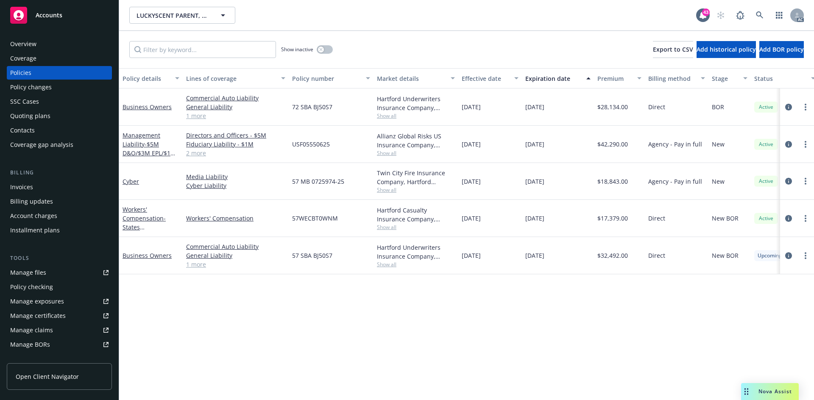
click at [52, 43] on div "Overview" at bounding box center [59, 44] width 98 height 14
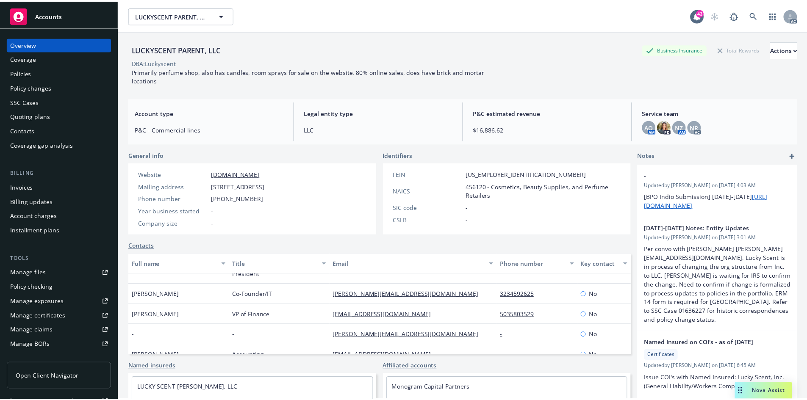
scroll to position [28, 0]
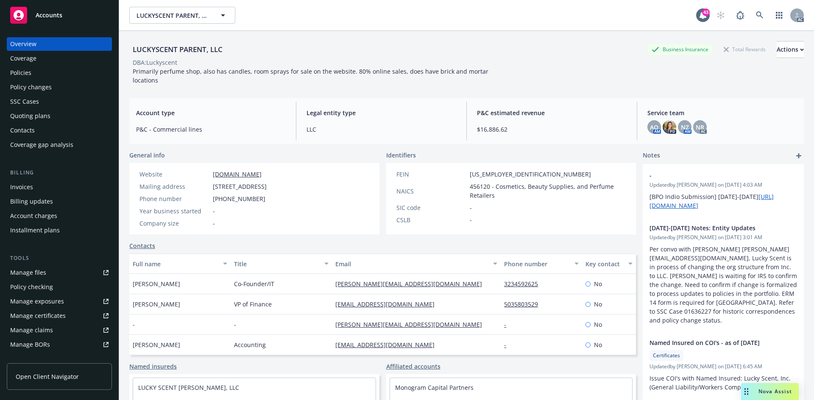
click at [68, 84] on div "Policy changes" at bounding box center [59, 88] width 98 height 14
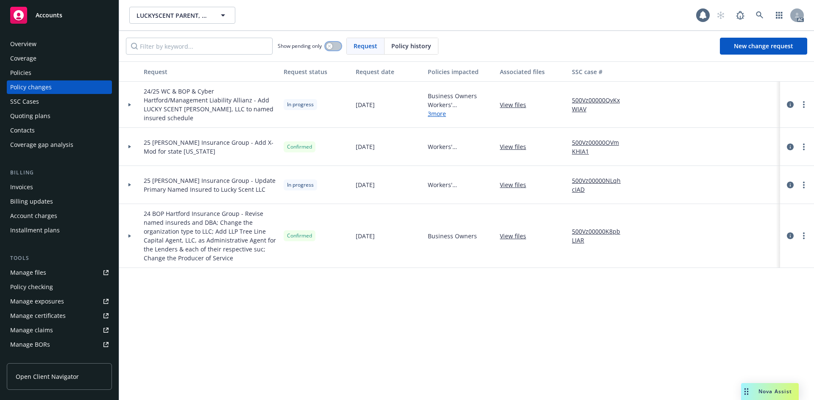
click at [329, 45] on icon "button" at bounding box center [329, 45] width 3 height 3
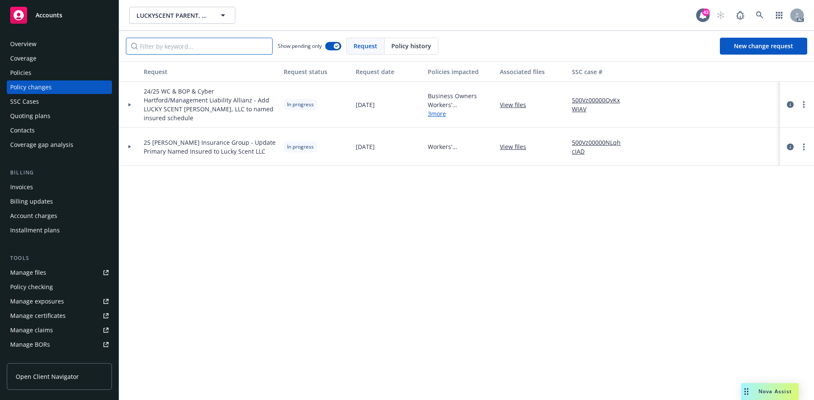
click at [208, 51] on input "Filter by keyword..." at bounding box center [199, 46] width 147 height 17
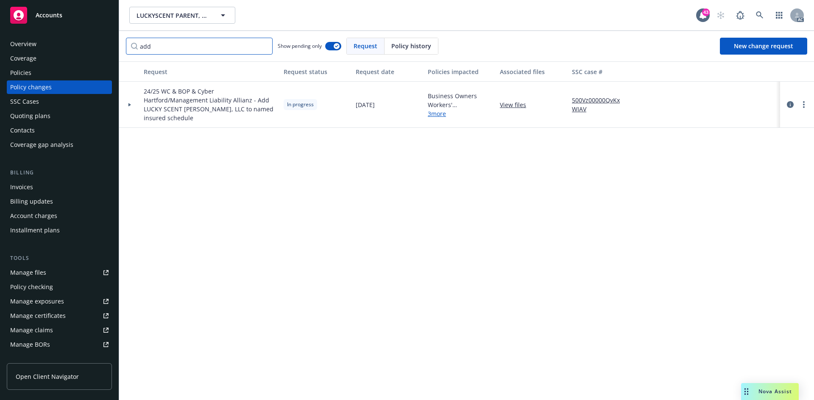
type input "add"
click at [129, 104] on icon at bounding box center [129, 104] width 3 height 3
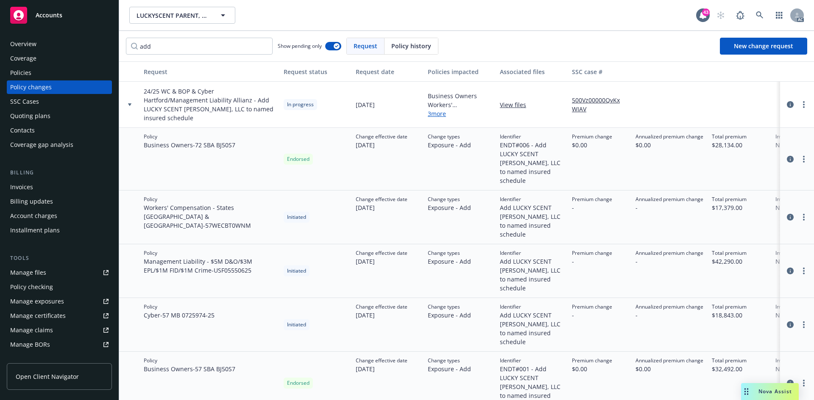
click at [35, 69] on div "Policies" at bounding box center [59, 73] width 98 height 14
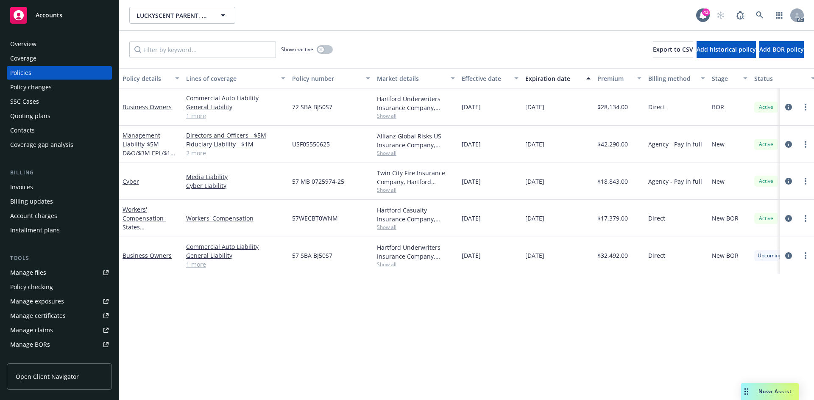
click at [44, 86] on div "Policy changes" at bounding box center [31, 88] width 42 height 14
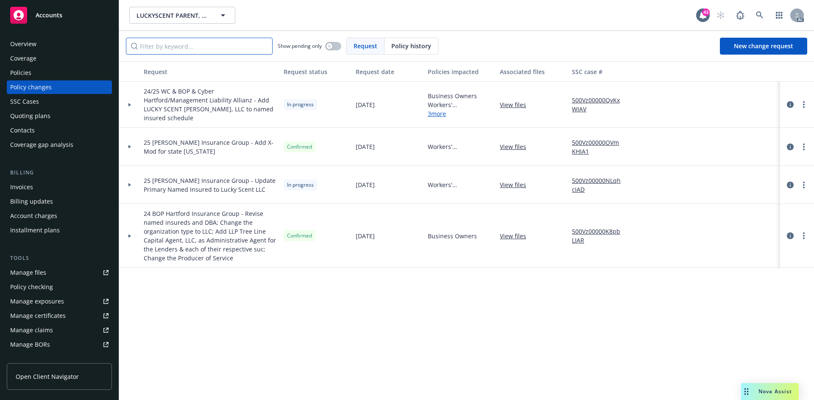
click at [240, 47] on input "Filter by keyword..." at bounding box center [199, 46] width 147 height 17
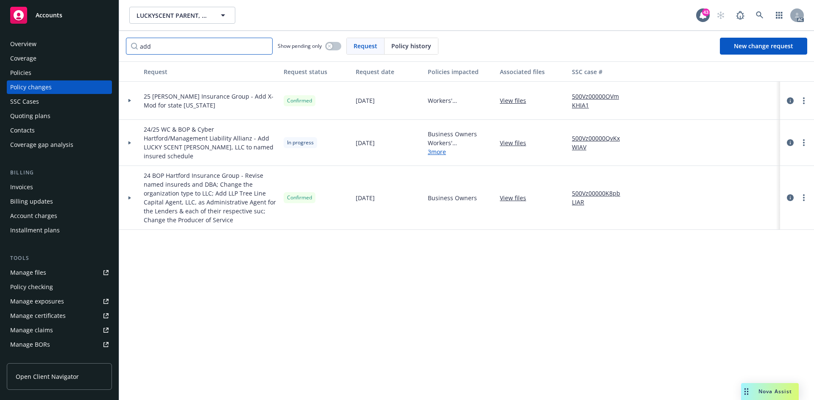
type input "add"
click at [331, 47] on icon "button" at bounding box center [329, 45] width 3 height 3
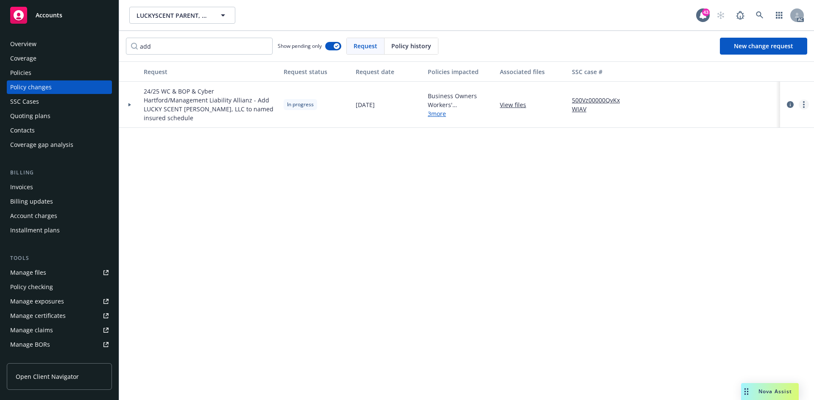
click at [806, 103] on link "more" at bounding box center [803, 105] width 10 height 10
click at [726, 174] on link "Resume workflow" at bounding box center [735, 172] width 145 height 17
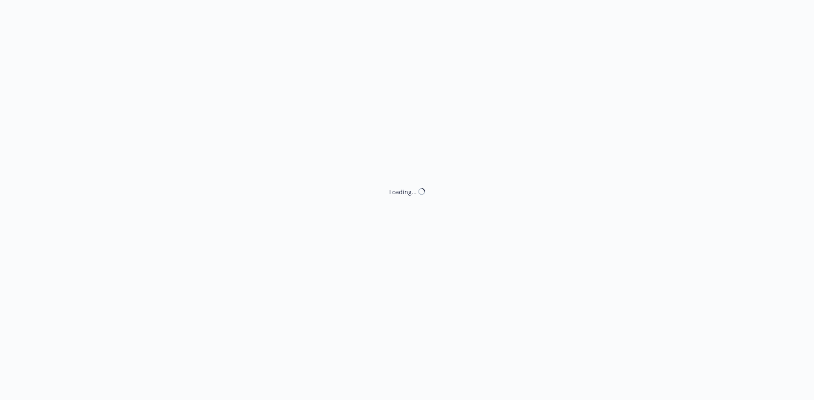
select select "ACCEPTED"
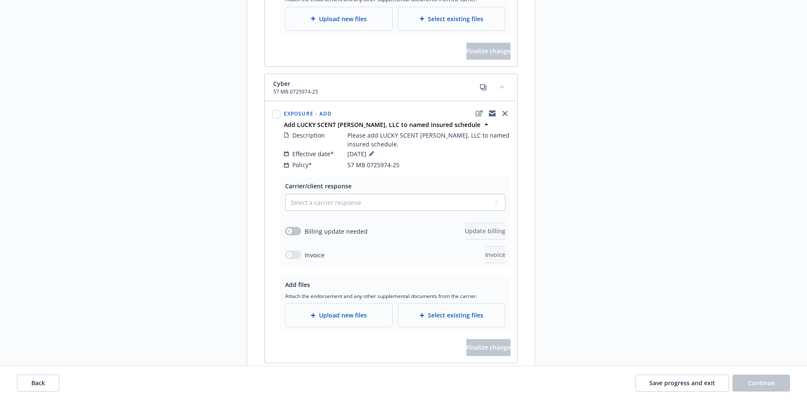
scroll to position [1271, 0]
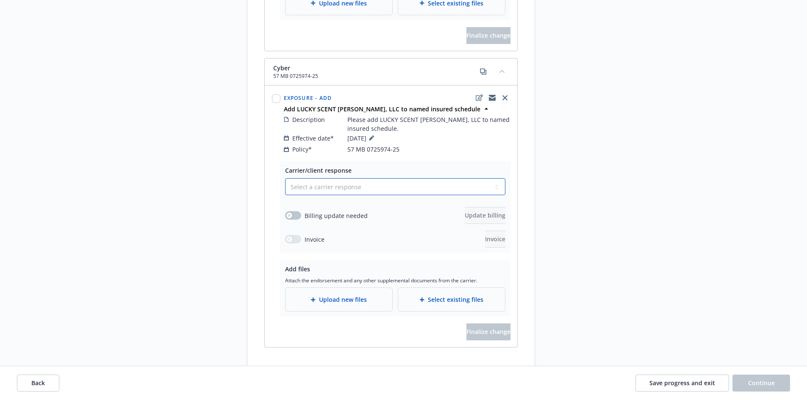
click at [322, 178] on select "Select a carrier response Accepted Accepted with revision No endorsement needed…" at bounding box center [395, 186] width 220 height 17
select select "NO_ENDORSEMENT_NEEDED"
click at [285, 195] on select "Select a carrier response Accepted Accepted with revision No endorsement needed…" at bounding box center [395, 186] width 220 height 17
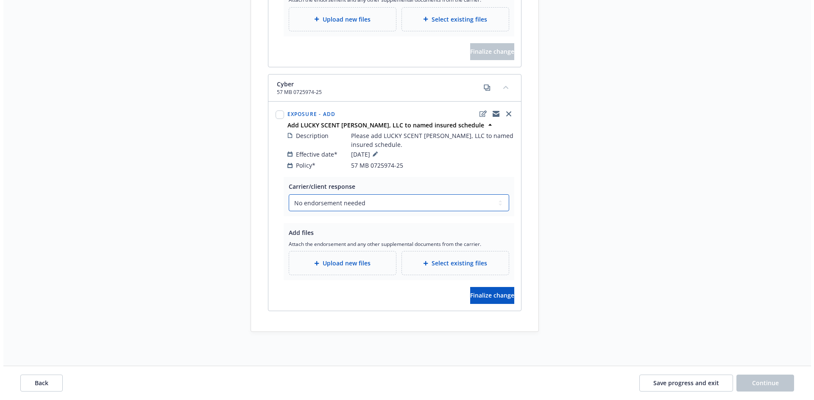
scroll to position [1237, 0]
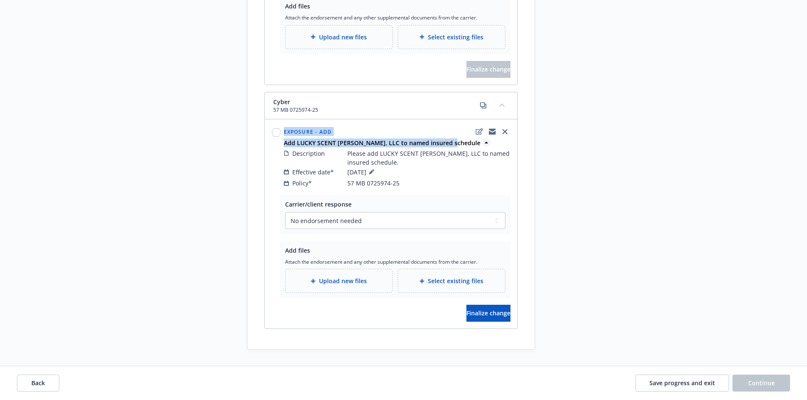
drag, startPoint x: 277, startPoint y: 127, endPoint x: 451, endPoint y: 124, distance: 174.2
click at [451, 125] on div "Exposure - Add Add LUCKY SCENT DRIGGS, LLC to named insured schedule Descriptio…" at bounding box center [391, 157] width 242 height 65
copy div "Exposure - Add Add LUCKY SCENT DRIGGS, LLC to named insured schedule"
click at [337, 277] on span "Upload new files" at bounding box center [343, 281] width 48 height 9
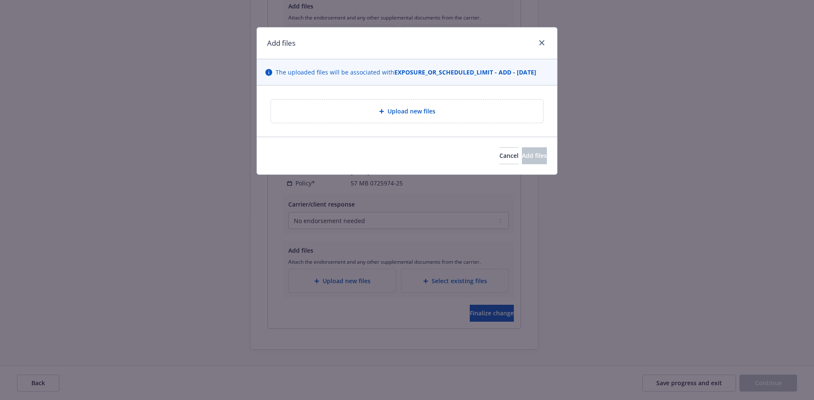
drag, startPoint x: 486, startPoint y: 124, endPoint x: 485, endPoint y: 117, distance: 7.2
click at [485, 121] on div "Upload new files" at bounding box center [407, 111] width 300 height 51
click at [485, 117] on div "Upload new files" at bounding box center [407, 111] width 272 height 23
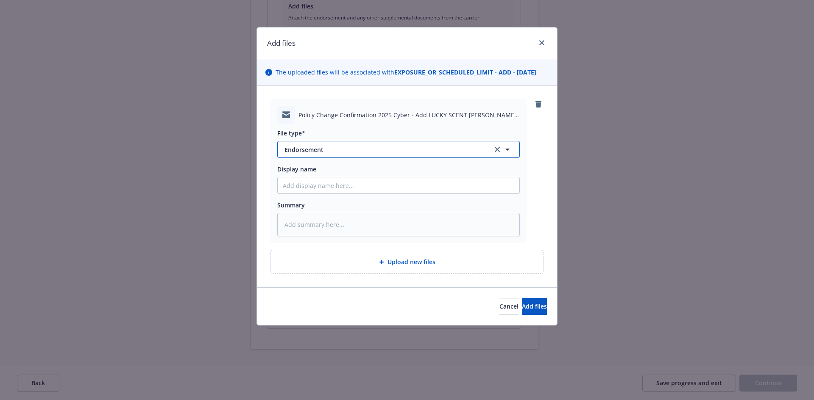
click at [376, 147] on span "Endorsement" at bounding box center [382, 149] width 196 height 9
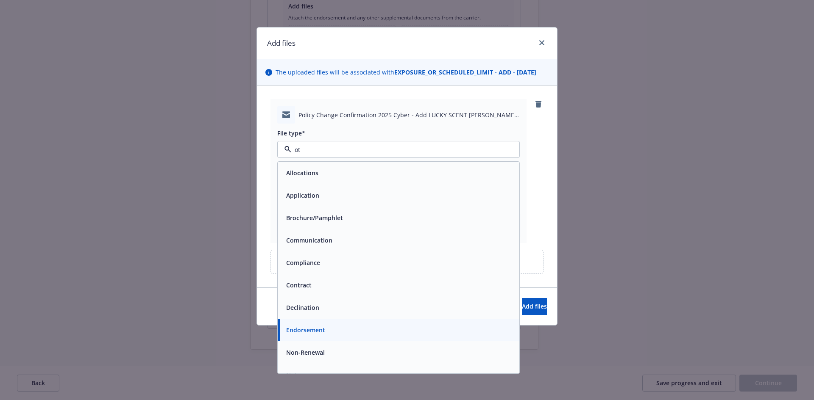
type input "oth"
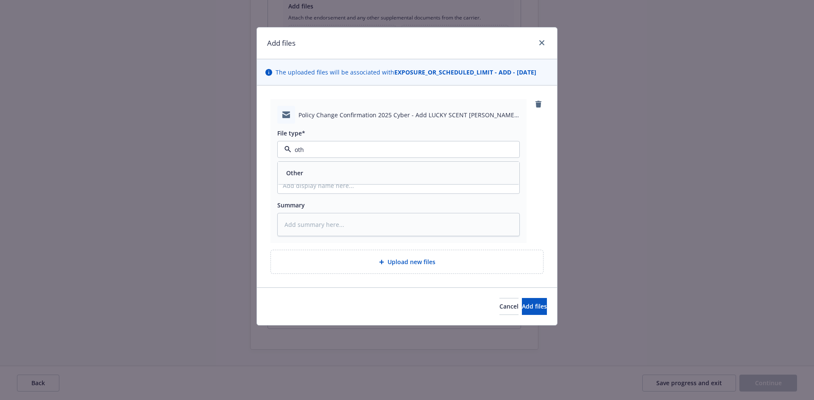
click at [369, 173] on div "Other" at bounding box center [398, 173] width 231 height 12
click at [538, 304] on button "Add files" at bounding box center [534, 306] width 25 height 17
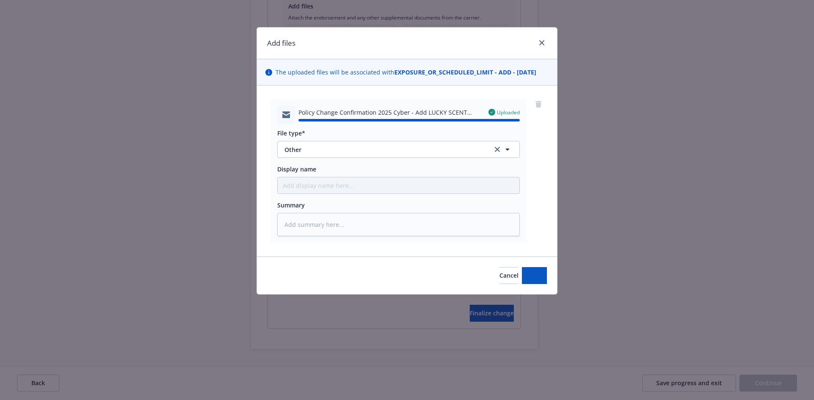
type textarea "x"
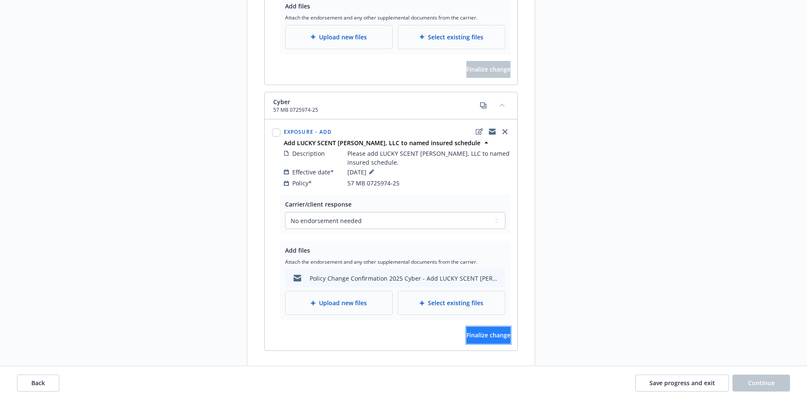
click at [474, 331] on span "Finalize change" at bounding box center [489, 335] width 44 height 8
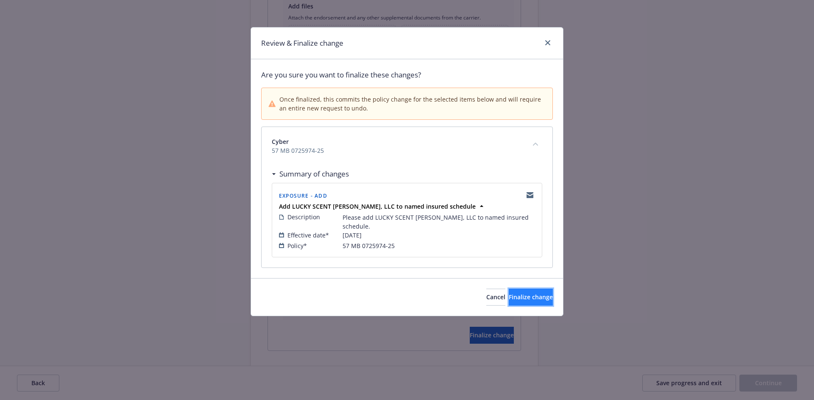
click at [530, 293] on span "Finalize change" at bounding box center [531, 297] width 44 height 8
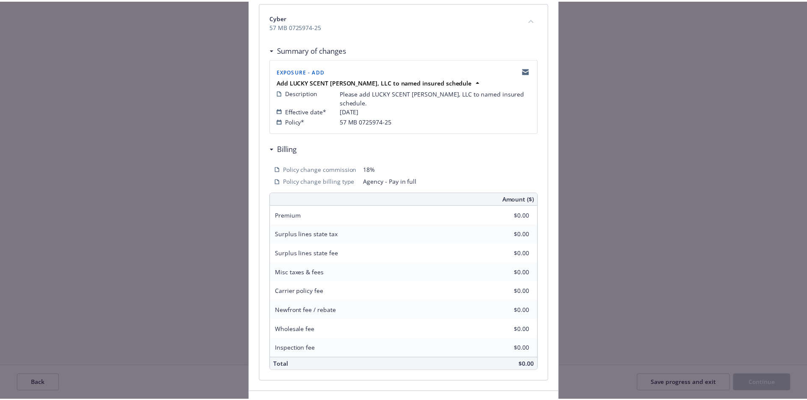
scroll to position [127, 0]
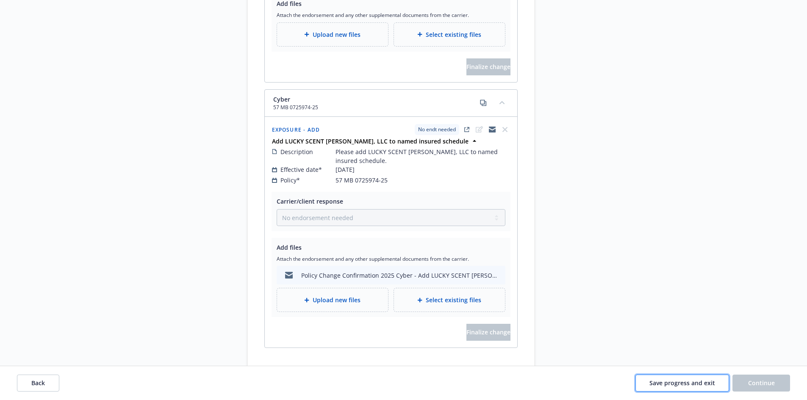
click at [669, 380] on span "Save progress and exit" at bounding box center [683, 383] width 66 height 8
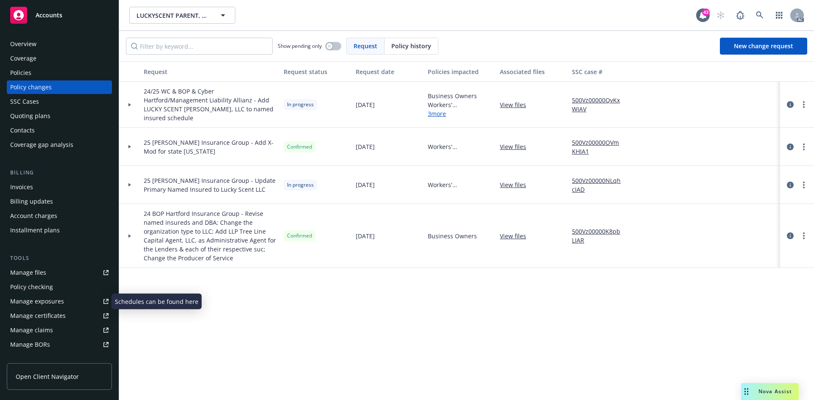
click at [61, 298] on div "Manage exposures" at bounding box center [37, 302] width 54 height 14
click at [64, 77] on div "Policies" at bounding box center [59, 73] width 98 height 14
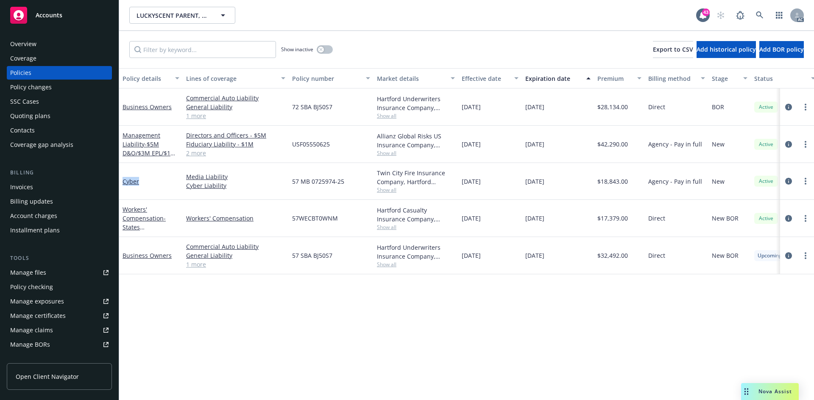
drag, startPoint x: 150, startPoint y: 181, endPoint x: 122, endPoint y: 180, distance: 27.6
click at [122, 180] on div "Cyber" at bounding box center [151, 181] width 64 height 37
copy link "Cyber"
click at [439, 320] on div "Policy details Lines of coverage Policy number Market details Effective date Ex…" at bounding box center [466, 234] width 695 height 332
click at [72, 88] on div "Policy changes" at bounding box center [59, 88] width 98 height 14
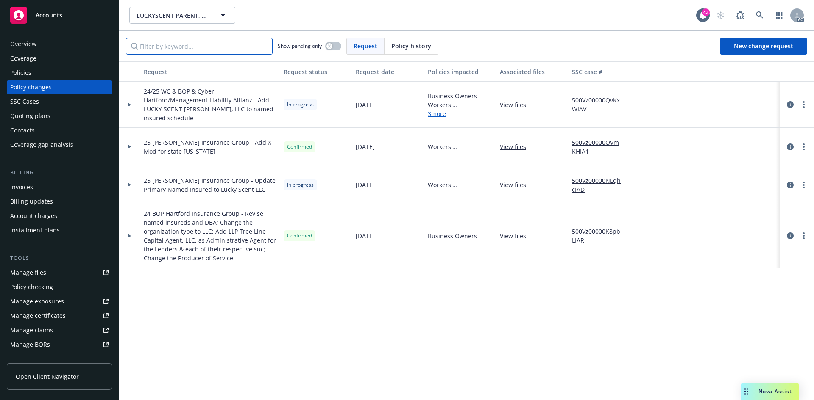
click at [216, 43] on input "Filter by keyword..." at bounding box center [199, 46] width 147 height 17
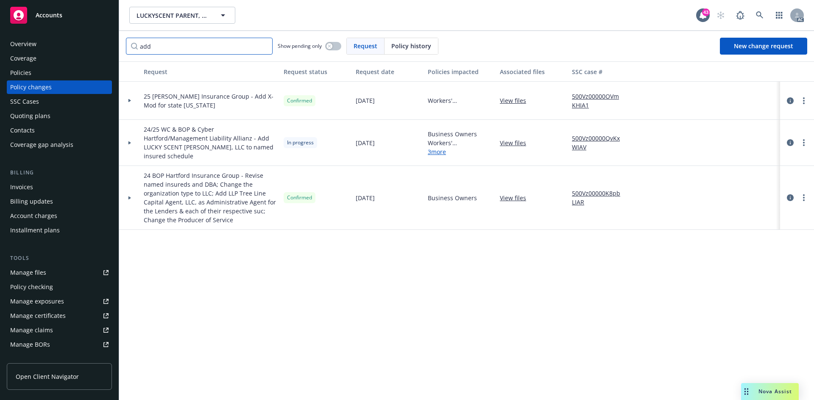
type input "add"
click at [336, 46] on button "button" at bounding box center [333, 46] width 16 height 8
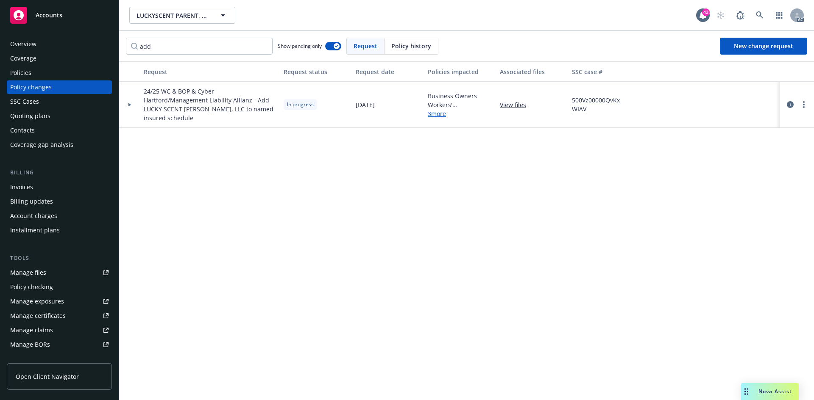
click at [132, 104] on div at bounding box center [129, 104] width 14 height 3
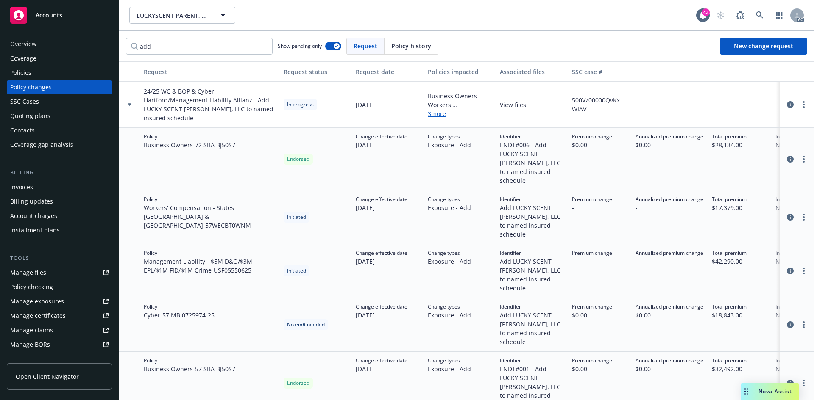
click at [515, 104] on link "View files" at bounding box center [516, 104] width 33 height 9
click at [58, 76] on div "Policies" at bounding box center [59, 73] width 98 height 14
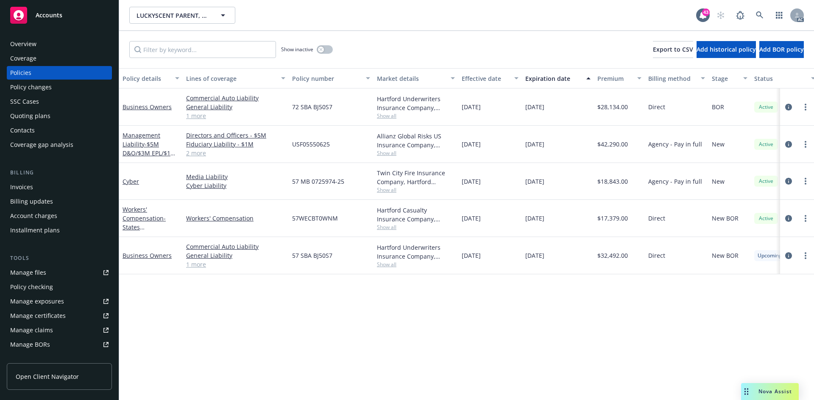
click at [69, 86] on div "Policy changes" at bounding box center [59, 88] width 98 height 14
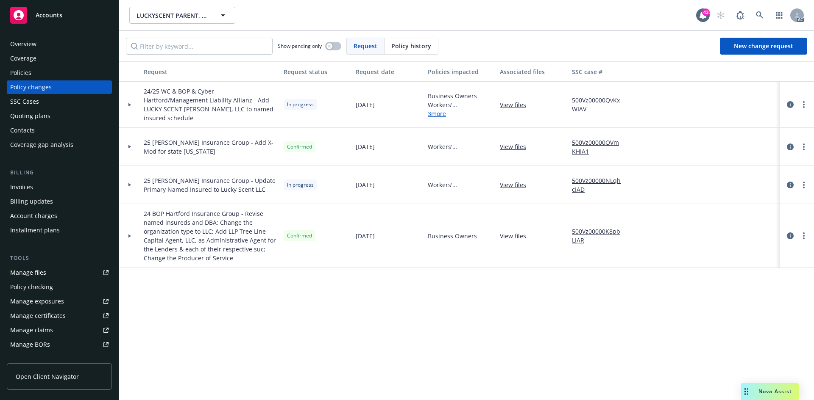
click at [74, 77] on div "Policies" at bounding box center [59, 73] width 98 height 14
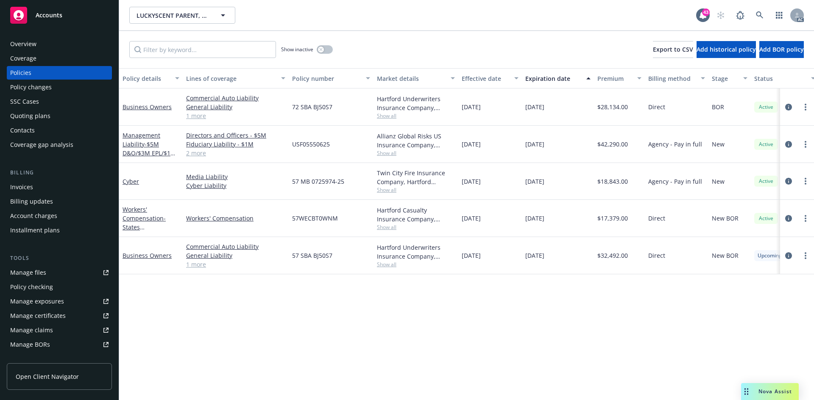
click at [392, 153] on span "Show all" at bounding box center [416, 153] width 78 height 7
click at [301, 303] on div "Policy details Lines of coverage Policy number Market details Effective date Ex…" at bounding box center [466, 234] width 695 height 332
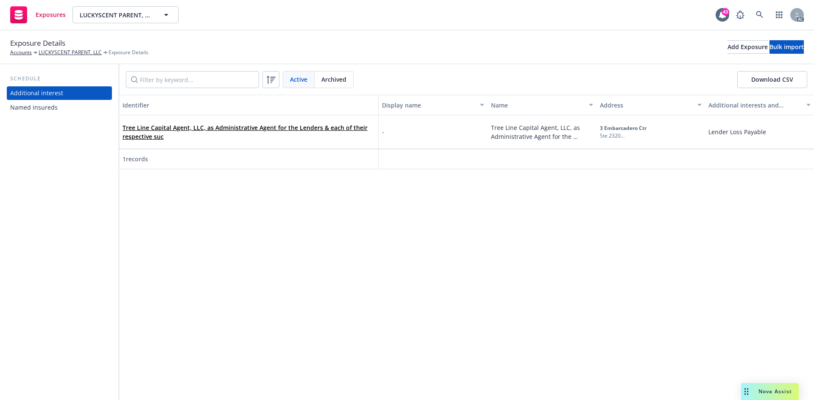
click at [64, 107] on div "Named insureds" at bounding box center [59, 108] width 98 height 14
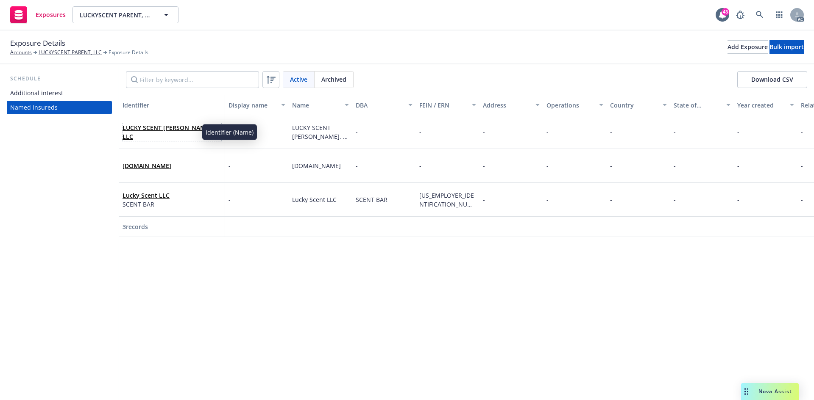
click at [186, 133] on link "LUCKY SCENT DRIGGS, LLC" at bounding box center [167, 132] width 90 height 17
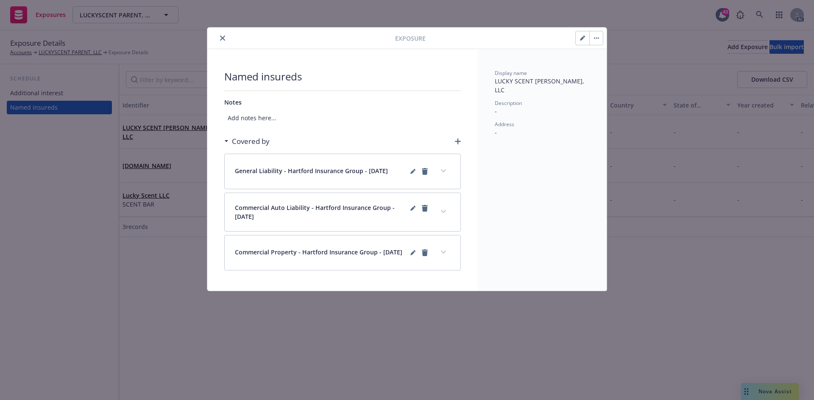
click at [457, 141] on icon "button" at bounding box center [458, 142] width 6 height 6
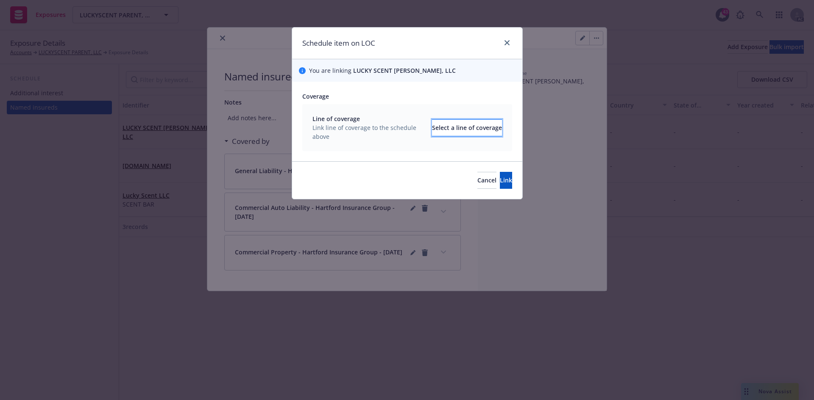
click at [432, 125] on div "Select a line of coverage" at bounding box center [467, 128] width 70 height 16
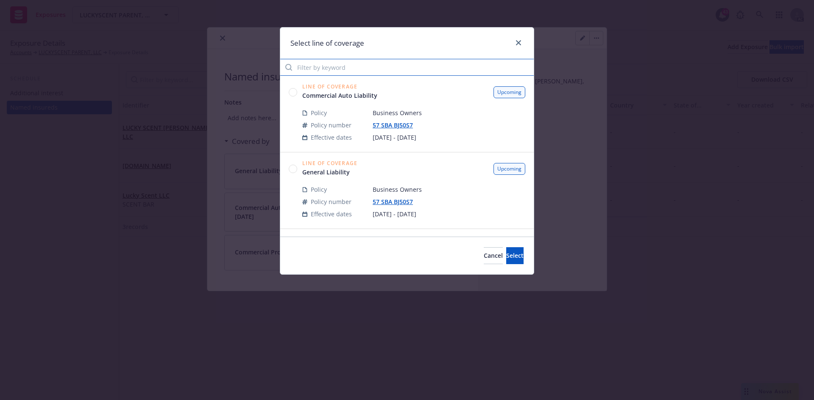
click at [397, 68] on input "Filter by keyword" at bounding box center [406, 67] width 253 height 17
type input "974"
click at [295, 168] on circle at bounding box center [293, 169] width 8 height 8
click at [510, 254] on button "Select" at bounding box center [514, 255] width 17 height 17
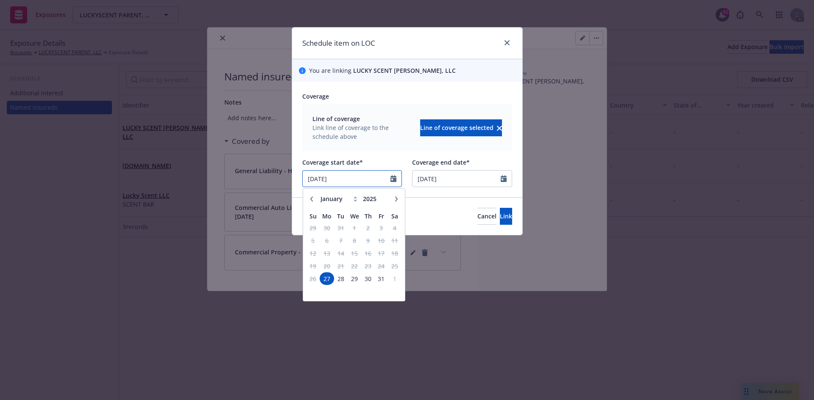
drag, startPoint x: 364, startPoint y: 181, endPoint x: 229, endPoint y: 179, distance: 135.6
click at [229, 179] on div "Schedule item on LOC You are linking LUCKY SCENT DRIGGS, LLC Coverage Line of c…" at bounding box center [407, 200] width 814 height 400
click at [358, 180] on input "01/27/2025" at bounding box center [347, 179] width 88 height 16
drag, startPoint x: 354, startPoint y: 176, endPoint x: 261, endPoint y: 183, distance: 93.5
click at [261, 183] on div "Schedule item on LOC You are linking LUCKY SCENT DRIGGS, LLC Coverage Line of c…" at bounding box center [407, 200] width 814 height 400
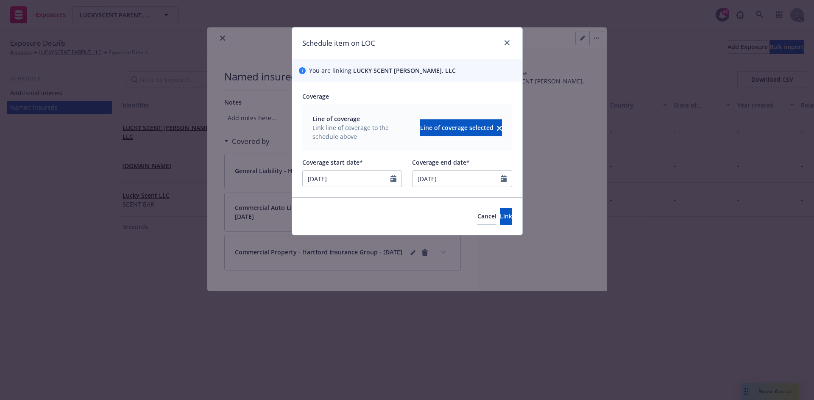
type input "08/18/2025"
click at [373, 143] on div "Line of coverage Link line of coverage to the schedule above Line of coverage s…" at bounding box center [407, 127] width 210 height 47
click at [500, 217] on span "Link" at bounding box center [506, 216] width 12 height 8
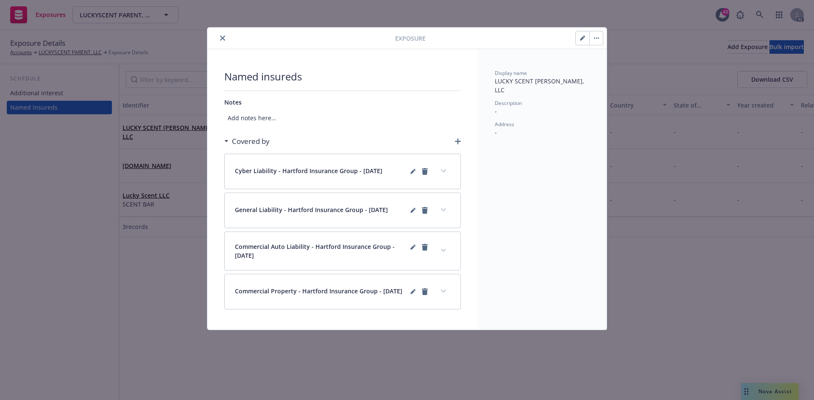
click at [457, 140] on icon "button" at bounding box center [458, 142] width 6 height 6
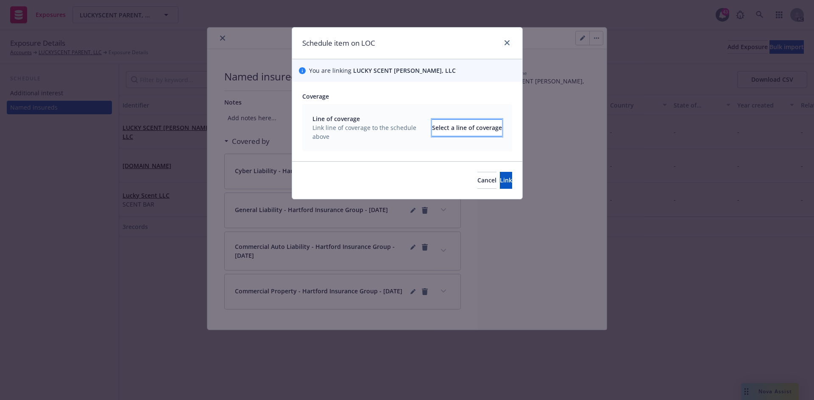
click at [451, 123] on div "Select a line of coverage" at bounding box center [467, 128] width 70 height 16
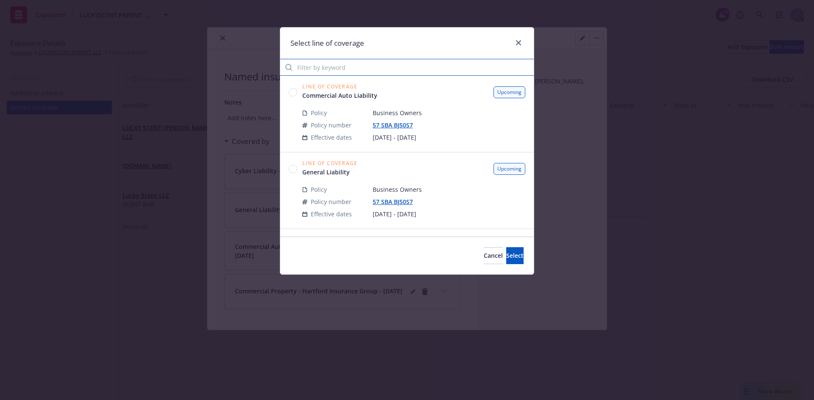
click at [415, 69] on input "Filter by keyword" at bounding box center [406, 67] width 253 height 17
type input "974"
click at [296, 91] on circle at bounding box center [293, 92] width 8 height 8
click at [506, 254] on span "Select" at bounding box center [514, 256] width 17 height 8
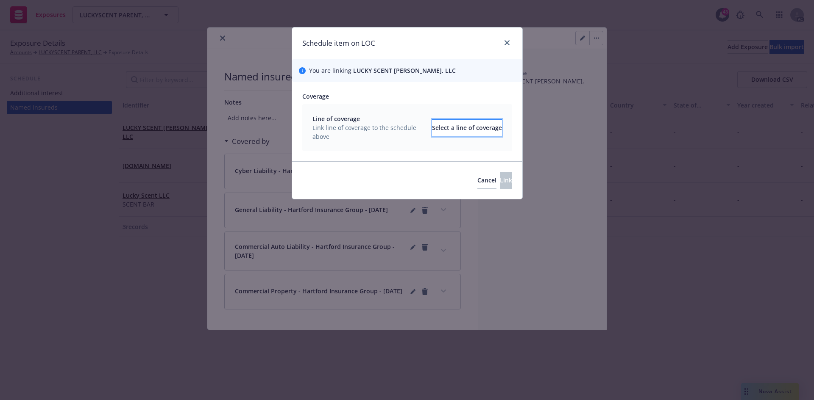
click at [437, 128] on div "Select a line of coverage" at bounding box center [467, 128] width 70 height 16
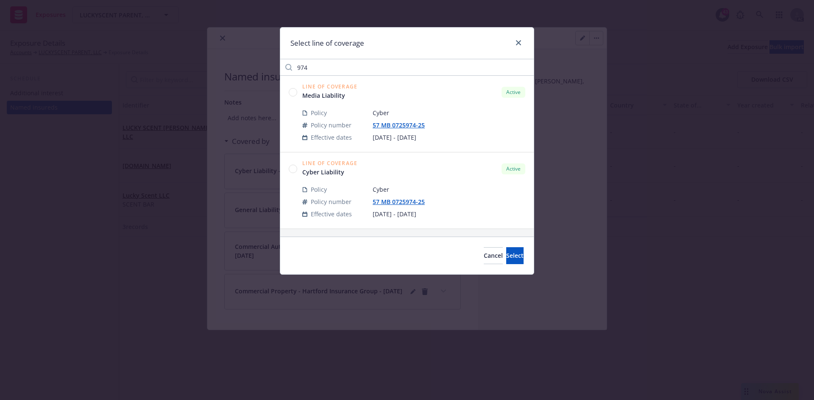
drag, startPoint x: 292, startPoint y: 90, endPoint x: 386, endPoint y: 127, distance: 100.4
click at [294, 92] on circle at bounding box center [293, 92] width 8 height 8
click at [506, 254] on span "Select" at bounding box center [514, 256] width 17 height 8
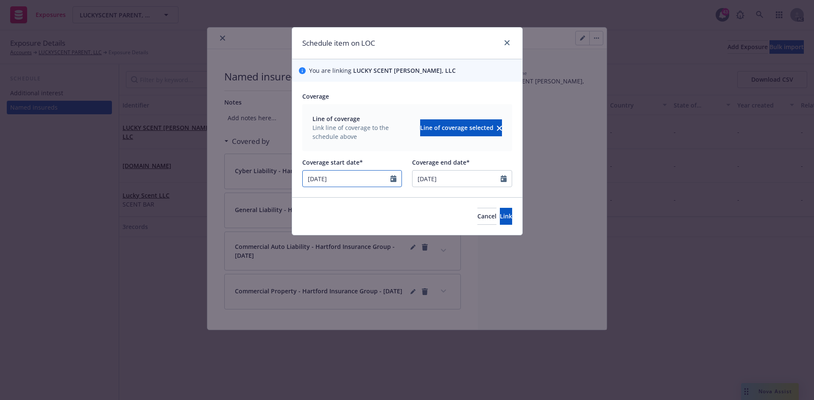
click at [359, 181] on input "01/27/2025" at bounding box center [347, 179] width 88 height 16
drag, startPoint x: 358, startPoint y: 179, endPoint x: 299, endPoint y: 181, distance: 59.3
click at [299, 181] on div "Coverage Line of coverage Link line of coverage to the schedule above Line of c…" at bounding box center [407, 140] width 230 height 116
type input "08/18/2025"
click at [386, 152] on div at bounding box center [407, 154] width 210 height 7
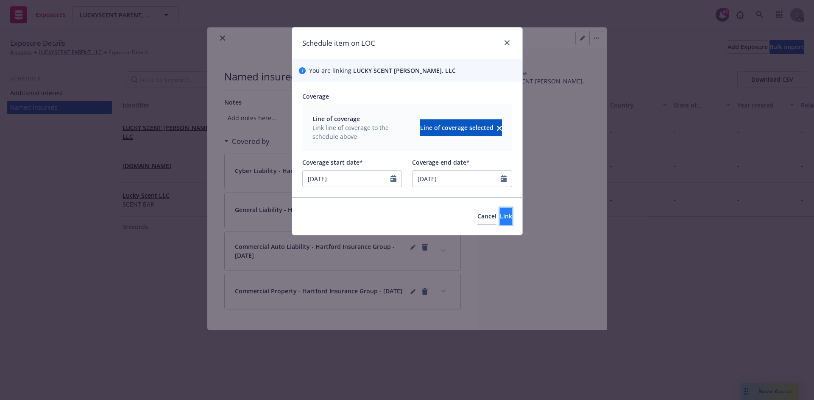
click at [504, 211] on button "Link" at bounding box center [506, 216] width 12 height 17
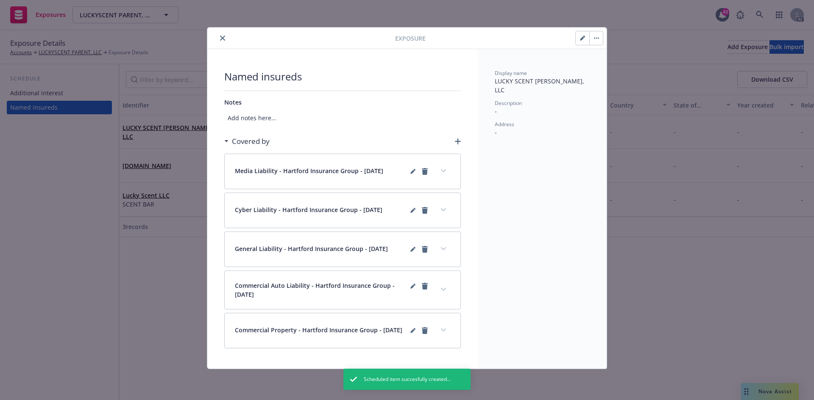
click at [442, 173] on button "expand content" at bounding box center [443, 171] width 14 height 14
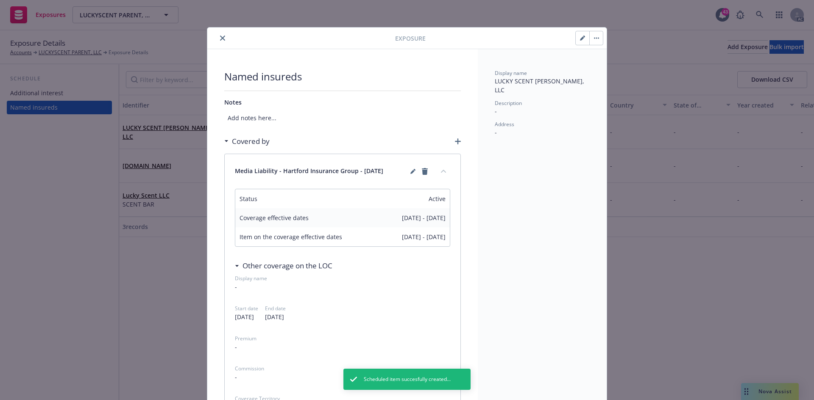
click at [442, 173] on button "collapse content" at bounding box center [443, 171] width 14 height 14
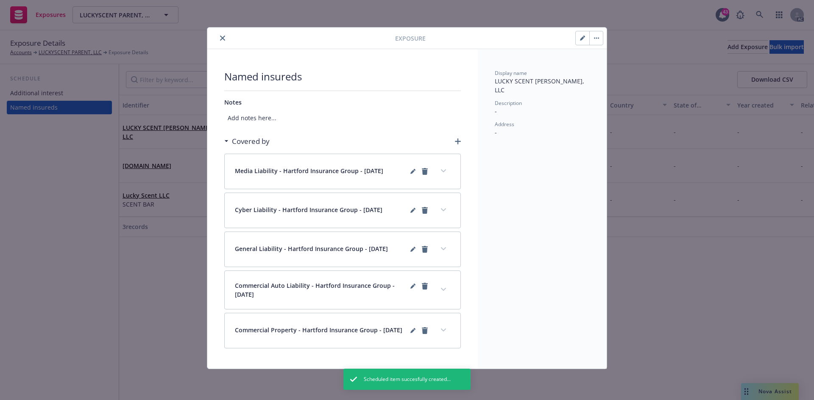
click at [442, 206] on button "expand content" at bounding box center [443, 210] width 14 height 14
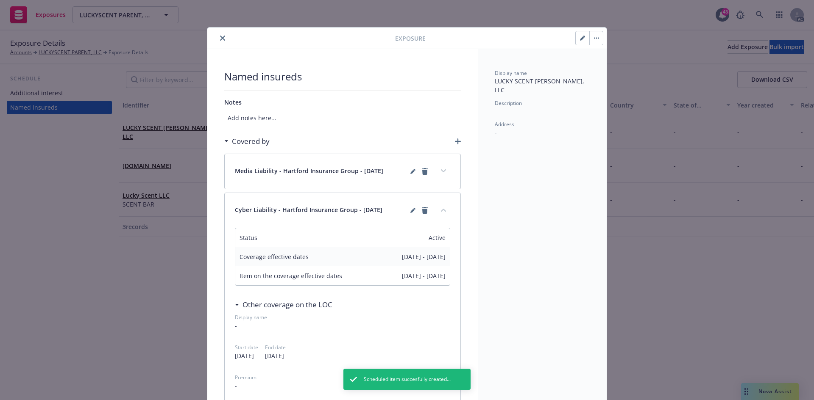
click at [442, 206] on button "collapse content" at bounding box center [443, 210] width 14 height 14
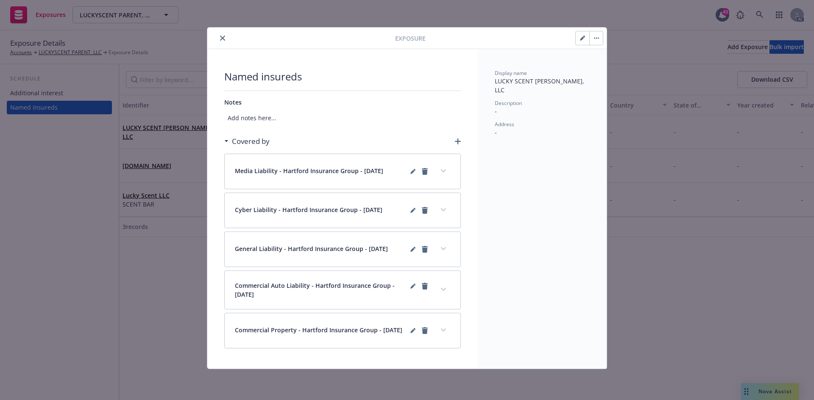
click at [445, 247] on button "expand content" at bounding box center [443, 249] width 14 height 14
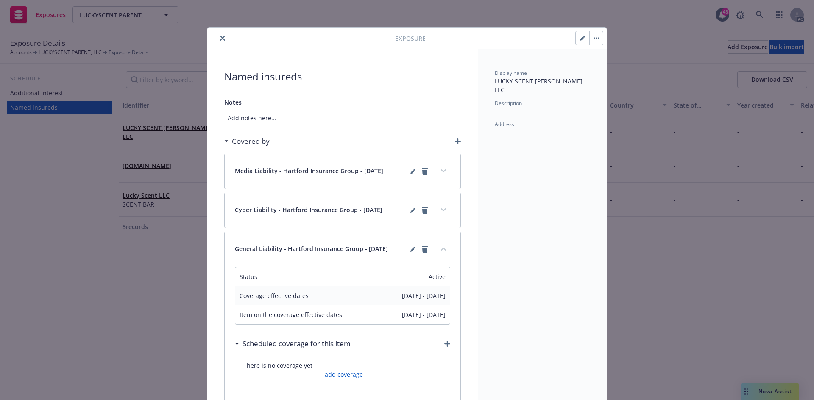
click at [445, 247] on button "collapse content" at bounding box center [443, 249] width 14 height 14
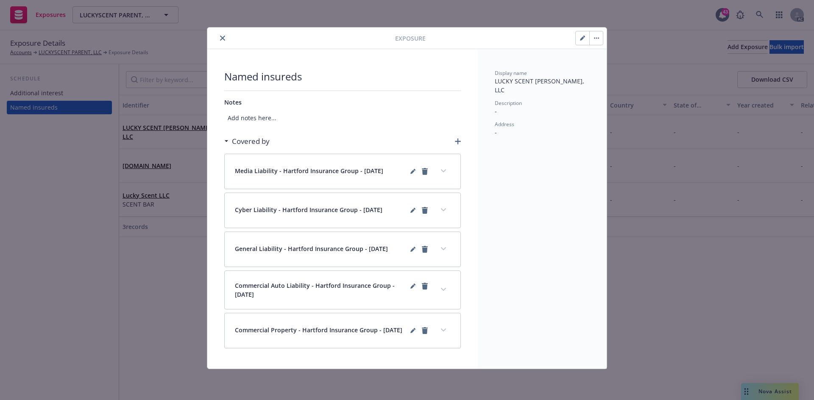
click at [444, 289] on icon "expand content" at bounding box center [443, 289] width 5 height 3
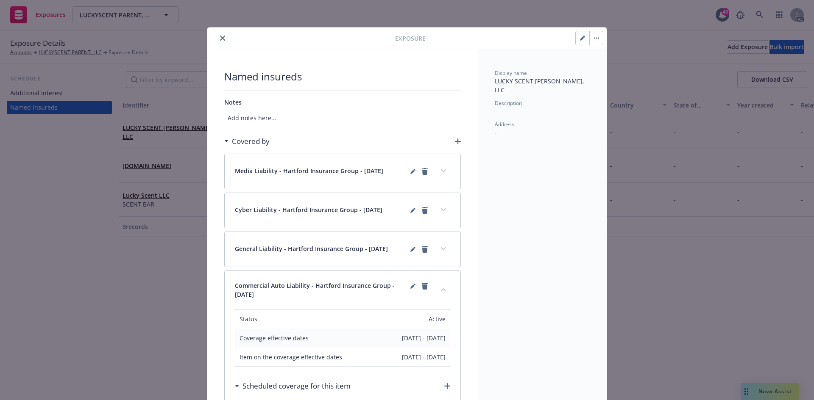
click at [444, 289] on button "collapse content" at bounding box center [443, 290] width 14 height 14
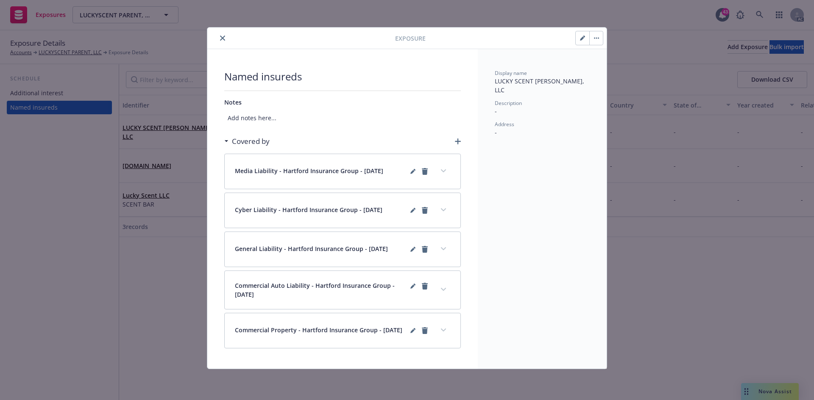
click at [443, 327] on button "expand content" at bounding box center [443, 331] width 14 height 14
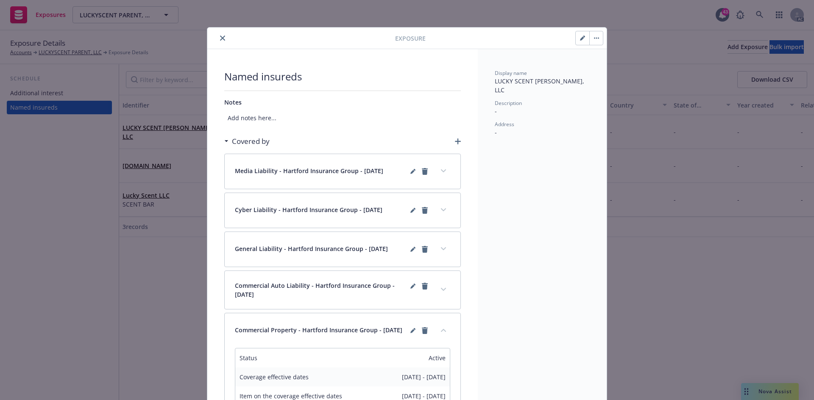
click at [443, 327] on button "collapse content" at bounding box center [443, 331] width 14 height 14
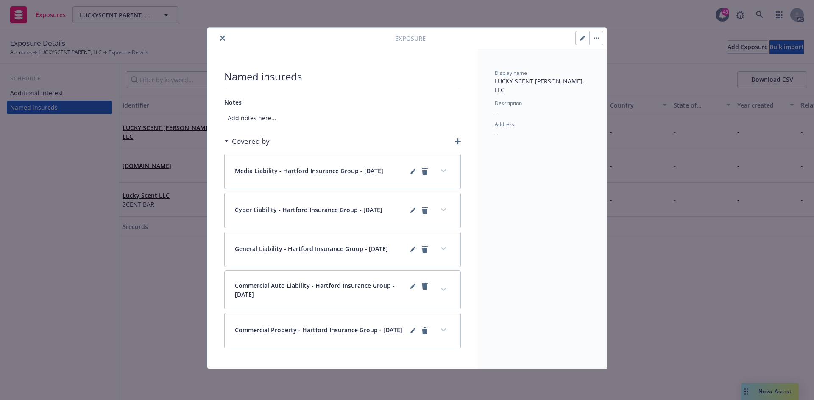
click at [443, 175] on button "expand content" at bounding box center [443, 171] width 14 height 14
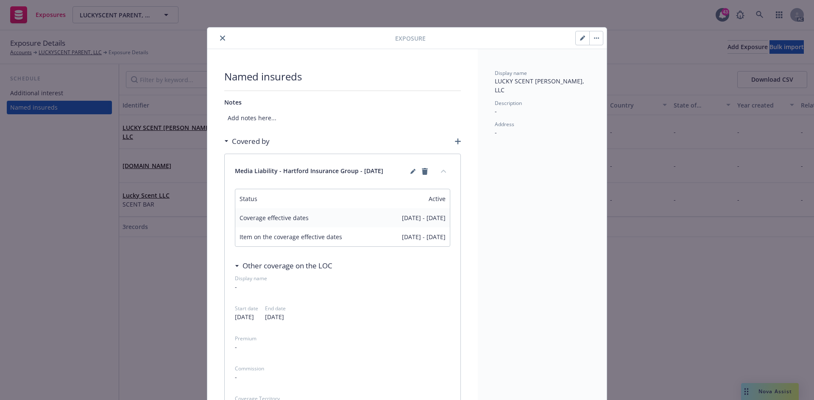
click at [443, 175] on button "collapse content" at bounding box center [443, 171] width 14 height 14
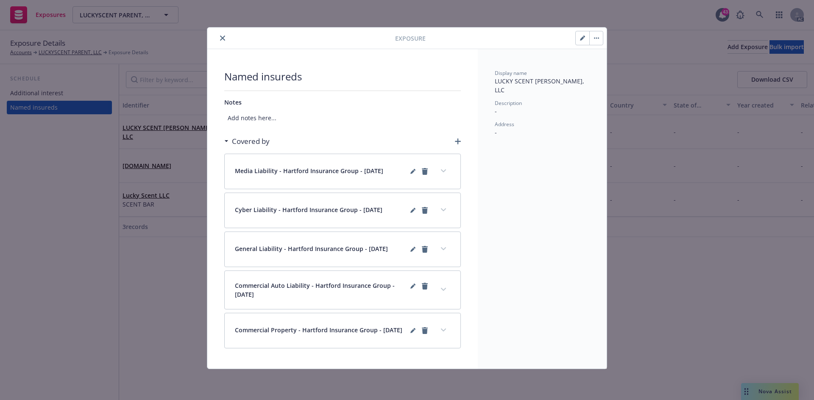
click at [442, 206] on button "expand content" at bounding box center [443, 210] width 14 height 14
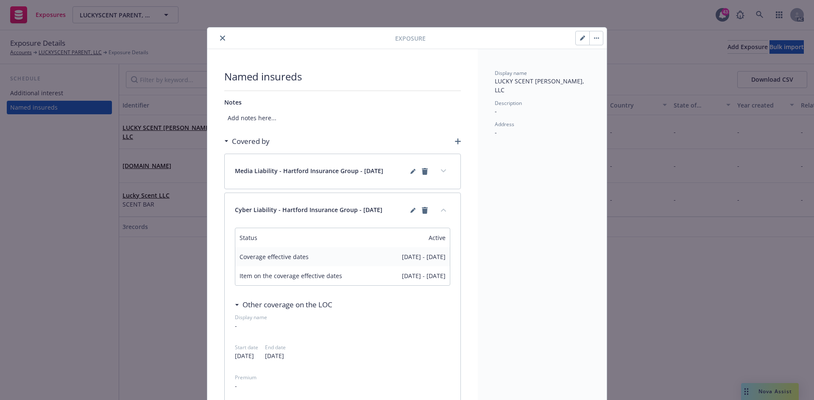
click at [442, 206] on button "collapse content" at bounding box center [443, 210] width 14 height 14
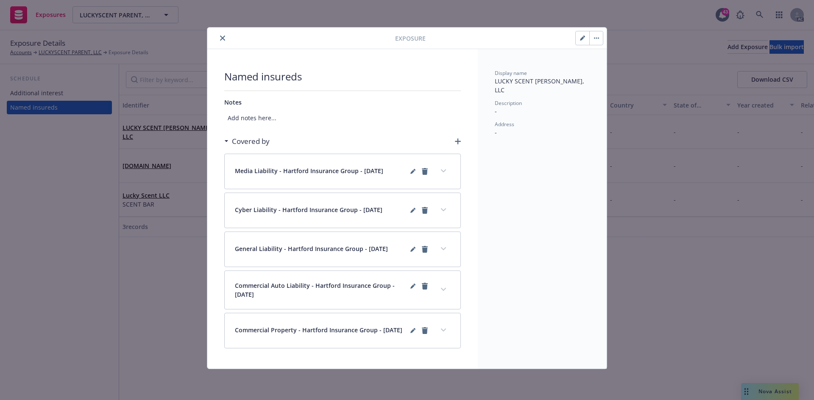
click at [223, 38] on icon "close" at bounding box center [222, 38] width 5 height 5
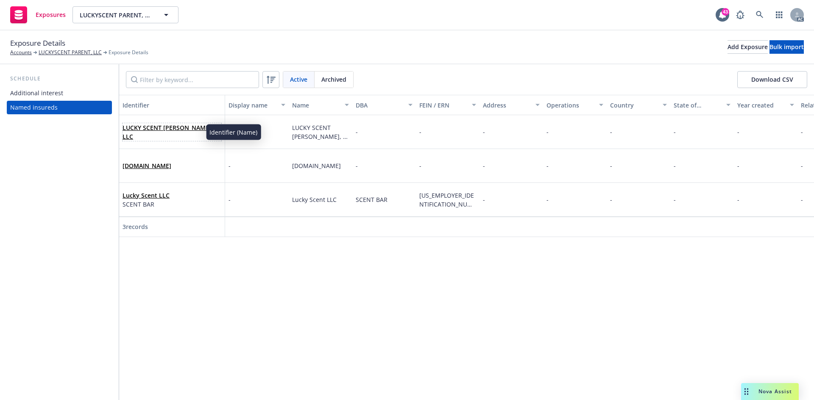
click at [182, 128] on link "LUCKY SCENT DRIGGS, LLC" at bounding box center [167, 132] width 90 height 17
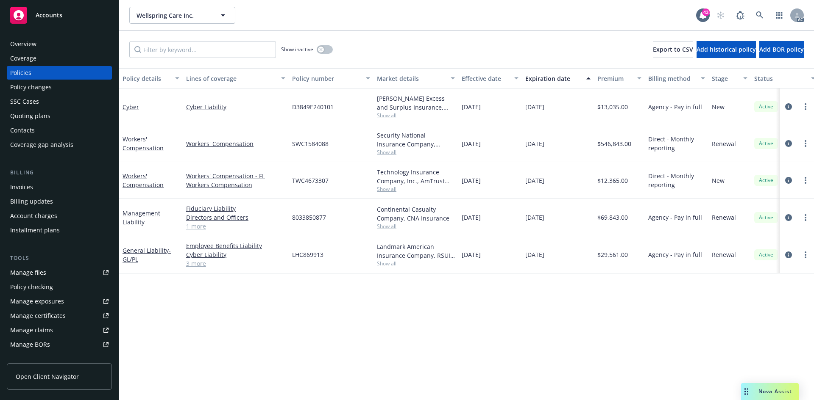
click at [386, 153] on span "Show all" at bounding box center [416, 152] width 78 height 7
click at [522, 309] on div "Policy details Lines of coverage Policy number Market details Effective date Ex…" at bounding box center [466, 234] width 695 height 332
click at [390, 265] on span "Show all" at bounding box center [416, 263] width 78 height 7
click at [506, 290] on div "Policy details Lines of coverage Policy number Market details Effective date Ex…" at bounding box center [466, 234] width 695 height 332
drag, startPoint x: 148, startPoint y: 223, endPoint x: 122, endPoint y: 215, distance: 27.6
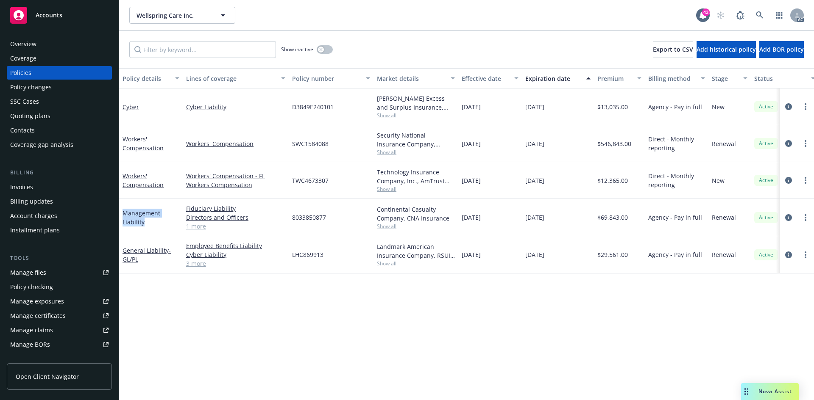
click at [122, 215] on div "Management Liability" at bounding box center [151, 217] width 64 height 37
copy link "Management Liability"
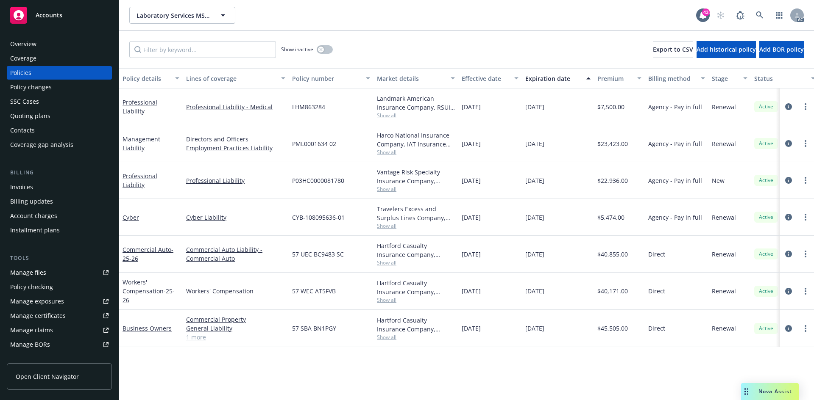
click at [63, 84] on div "Policy changes" at bounding box center [59, 88] width 98 height 14
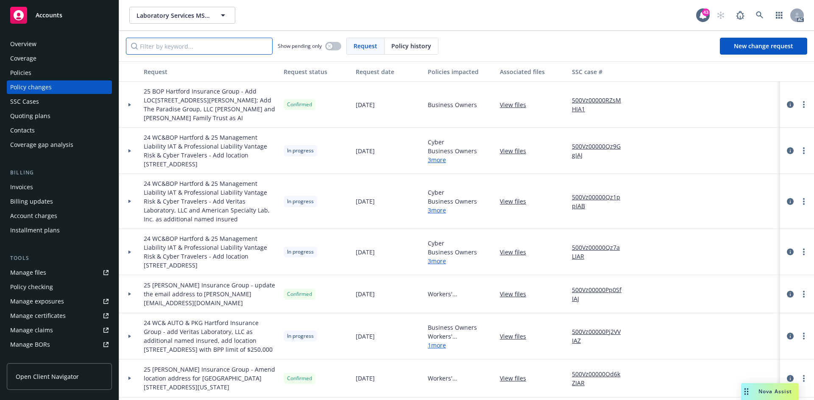
click at [233, 46] on input "Filter by keyword..." at bounding box center [199, 46] width 147 height 17
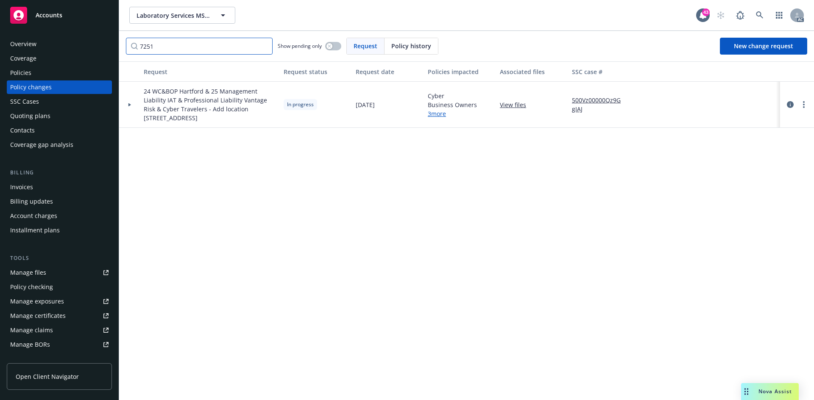
type input "7251"
drag, startPoint x: 198, startPoint y: 107, endPoint x: 250, endPoint y: 118, distance: 53.2
click at [250, 118] on span "24 WC&BOP Hartford & 25 Management Liability IAT & Professional Liability Vanta…" at bounding box center [210, 105] width 133 height 36
copy span "Add location 7251 W Charleston Blvd, Las Vegas, NV 89117"
click at [58, 74] on div "Policies" at bounding box center [59, 73] width 98 height 14
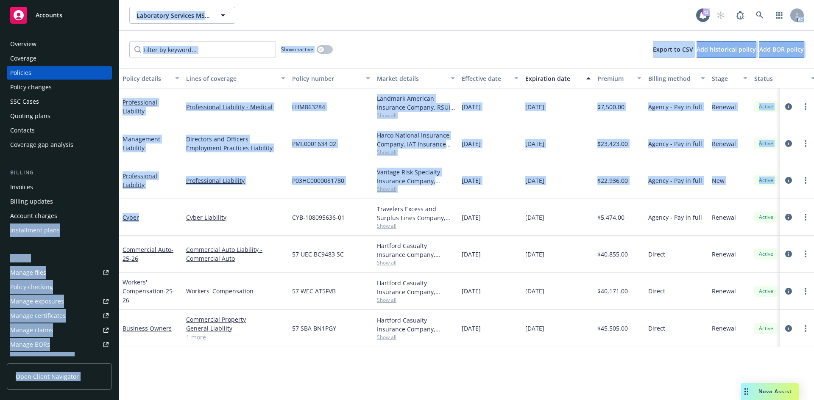
drag, startPoint x: 145, startPoint y: 221, endPoint x: 119, endPoint y: 218, distance: 26.4
click at [119, 218] on div "Accounts Overview Coverage Policies Policy changes SSC Cases Quoting plans Cont…" at bounding box center [407, 200] width 814 height 400
click at [149, 220] on div "Cyber" at bounding box center [150, 217] width 57 height 9
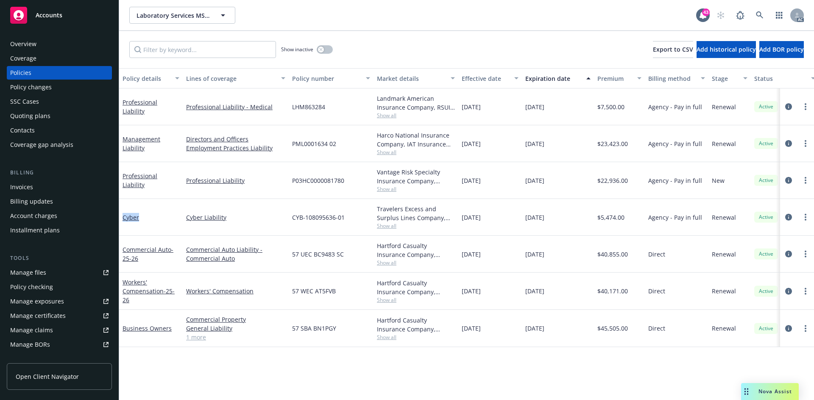
drag, startPoint x: 147, startPoint y: 220, endPoint x: 122, endPoint y: 216, distance: 25.8
click at [122, 216] on div "Cyber" at bounding box center [151, 217] width 64 height 37
copy link "Cyber"
click at [69, 92] on div "Policy changes" at bounding box center [59, 88] width 98 height 14
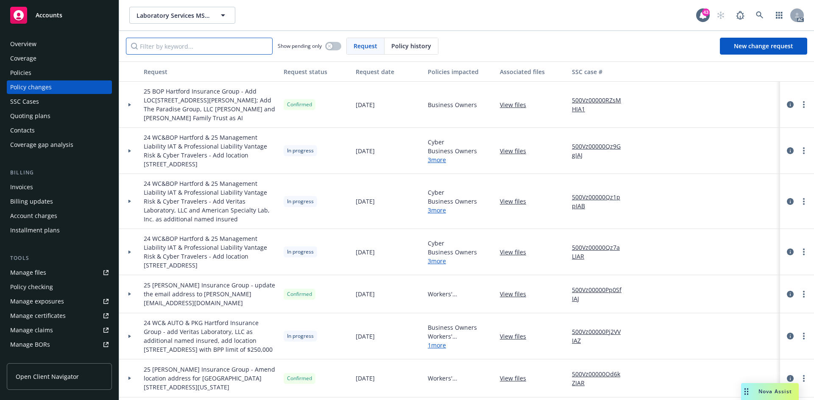
click at [189, 47] on input "Filter by keyword..." at bounding box center [199, 46] width 147 height 17
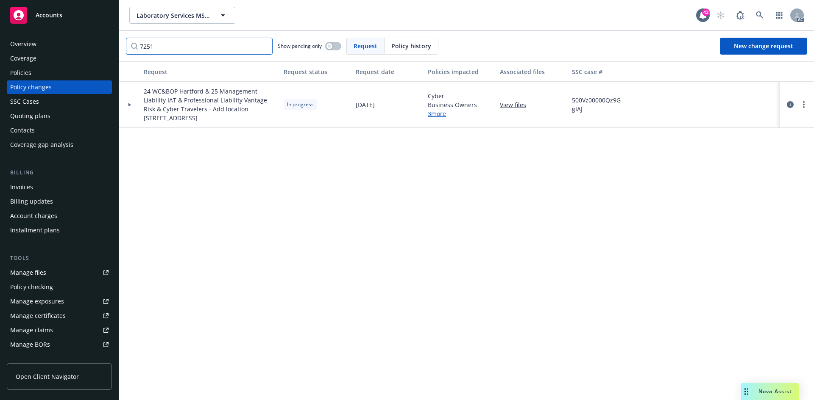
type input "7251"
click at [132, 107] on div at bounding box center [129, 105] width 21 height 46
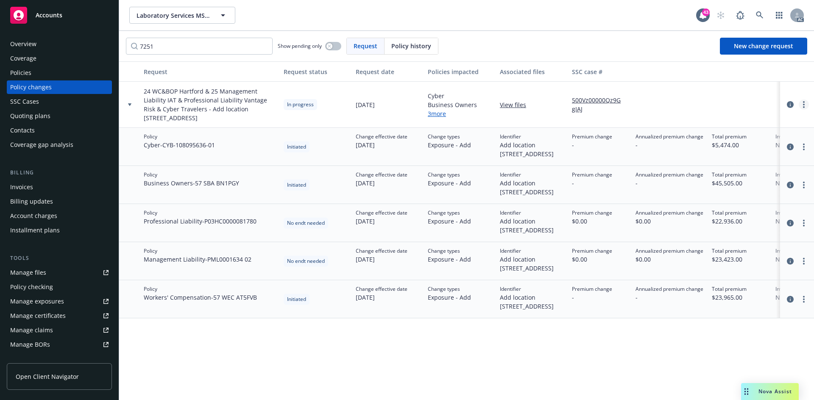
click at [805, 104] on link "more" at bounding box center [803, 105] width 10 height 10
click at [725, 173] on link "Resume workflow" at bounding box center [735, 172] width 145 height 17
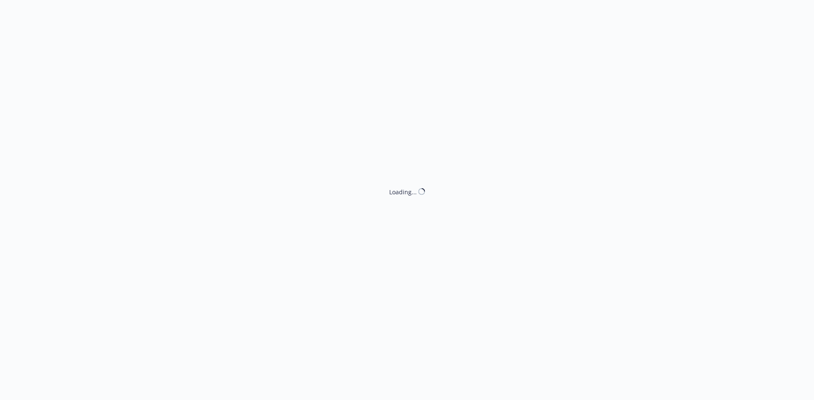
select select "NO_ENDORSEMENT_NEEDED"
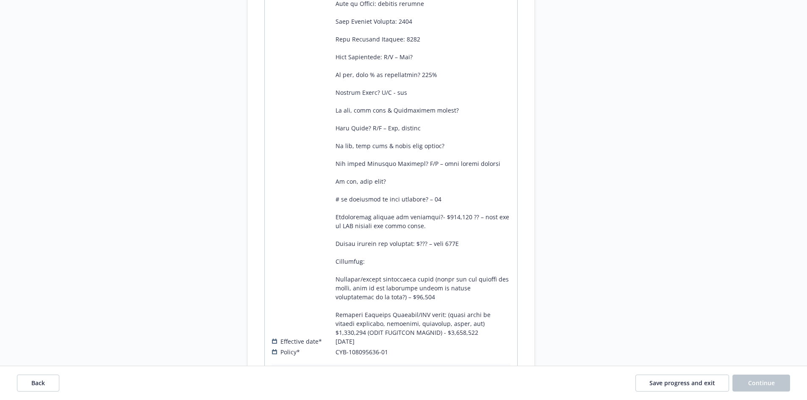
scroll to position [720, 0]
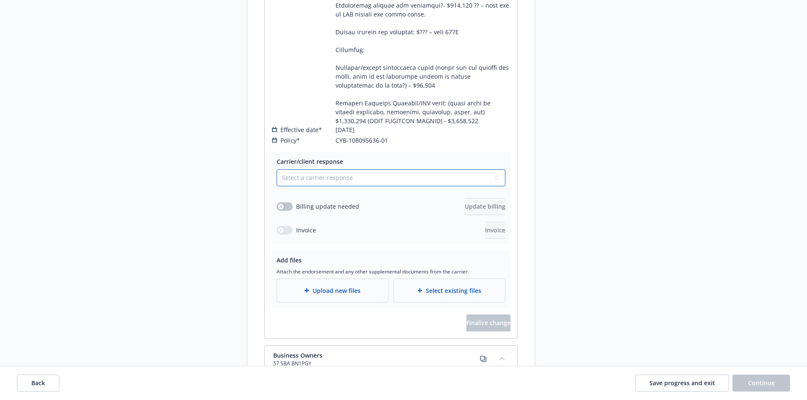
click at [330, 171] on select "Select a carrier response Accepted Accepted with revision No endorsement needed…" at bounding box center [391, 178] width 229 height 17
select select "NO_ENDORSEMENT_NEEDED"
click at [277, 170] on select "Select a carrier response Accepted Accepted with revision No endorsement needed…" at bounding box center [391, 178] width 229 height 17
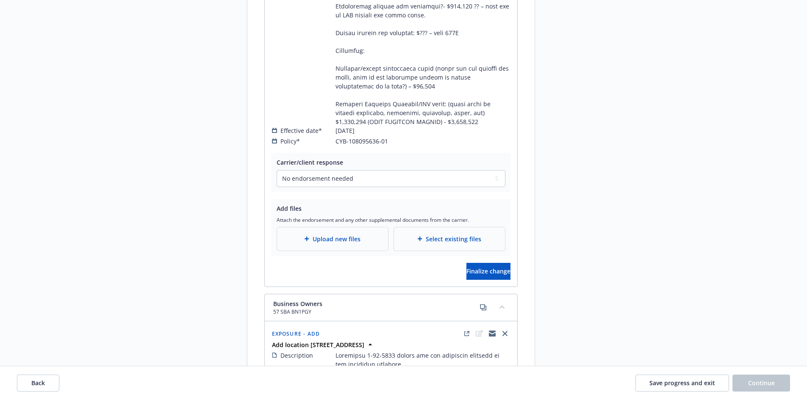
click at [329, 235] on span "Upload new files" at bounding box center [337, 239] width 48 height 9
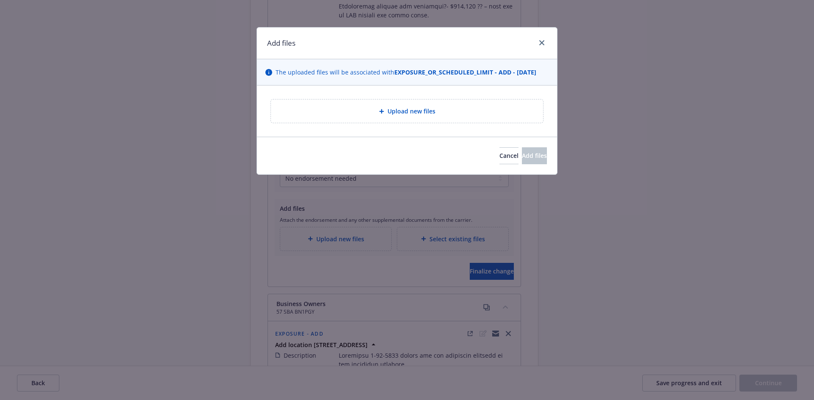
click at [467, 113] on div "Upload new files" at bounding box center [407, 111] width 258 height 10
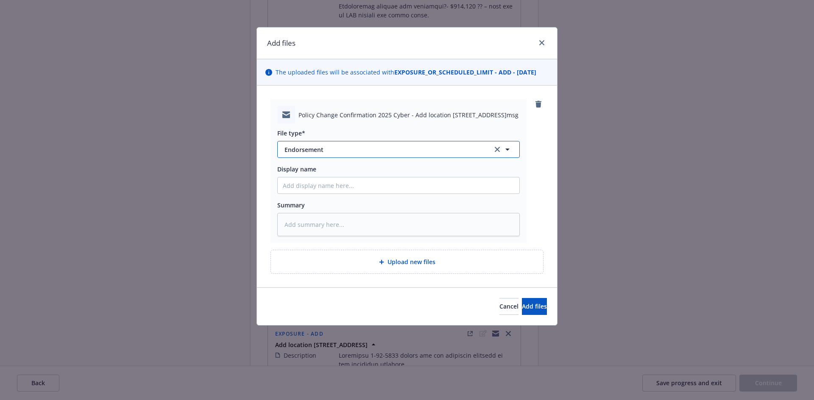
click at [406, 145] on span "Endorsement" at bounding box center [382, 149] width 196 height 9
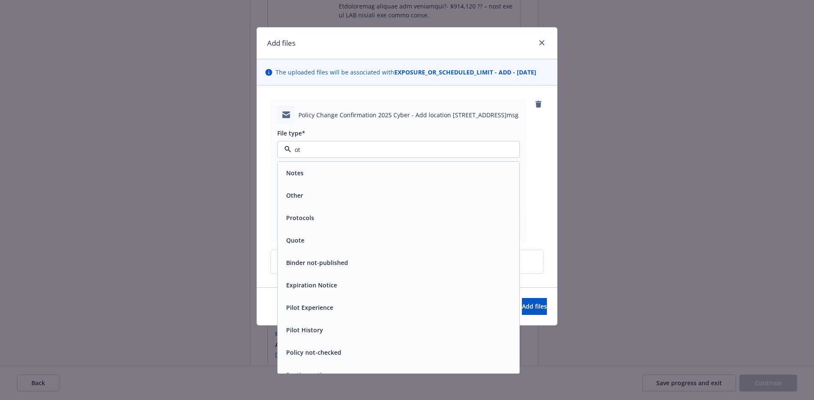
type input "oth"
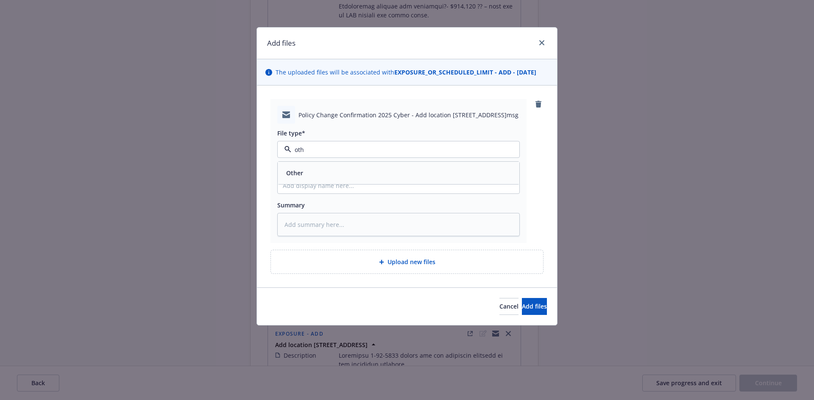
click at [380, 171] on div "Other" at bounding box center [398, 173] width 231 height 12
click at [523, 306] on span "Add files" at bounding box center [534, 307] width 25 height 8
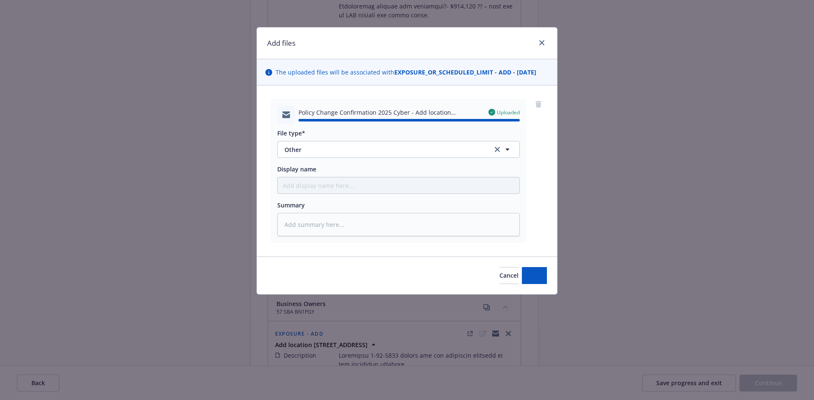
type textarea "x"
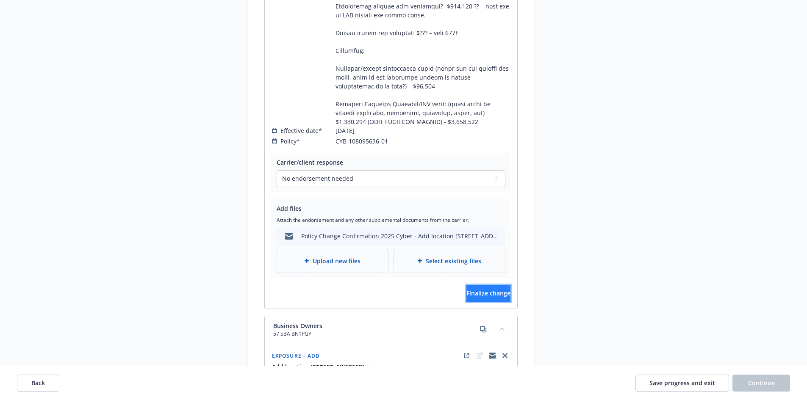
click at [484, 289] on span "Finalize change" at bounding box center [489, 293] width 44 height 8
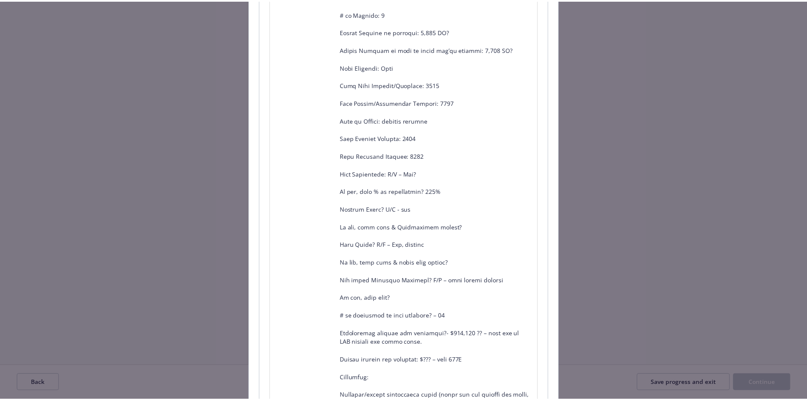
scroll to position [557, 0]
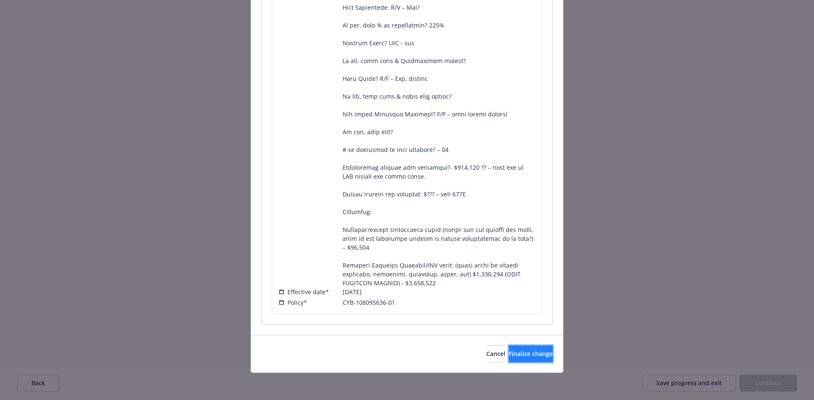
click at [527, 356] on span "Finalize change" at bounding box center [531, 354] width 44 height 8
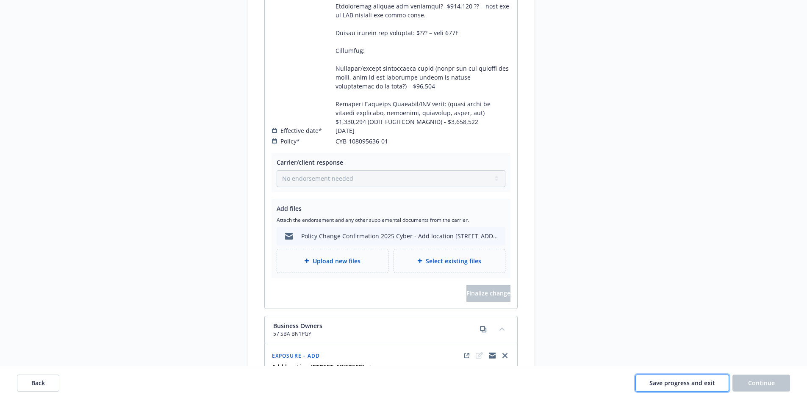
click at [684, 382] on span "Save progress and exit" at bounding box center [683, 383] width 66 height 8
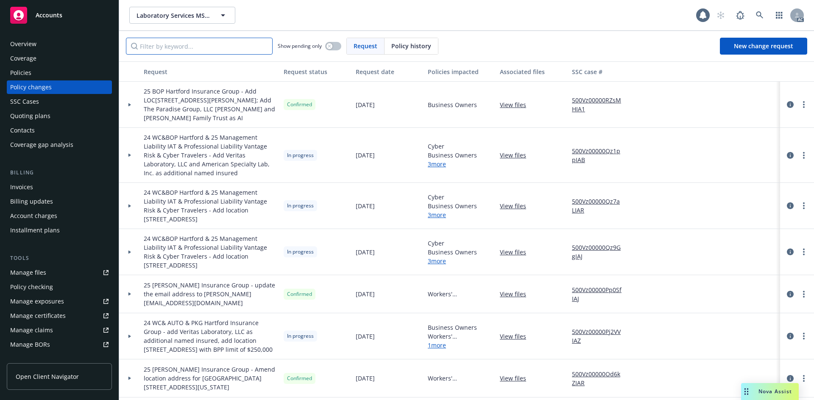
click at [243, 45] on input "Filter by keyword..." at bounding box center [199, 46] width 147 height 17
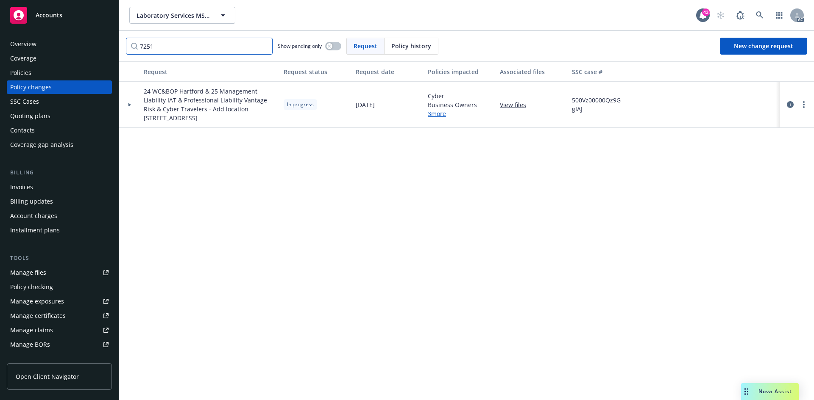
type input "7251"
click at [131, 106] on div at bounding box center [129, 104] width 14 height 3
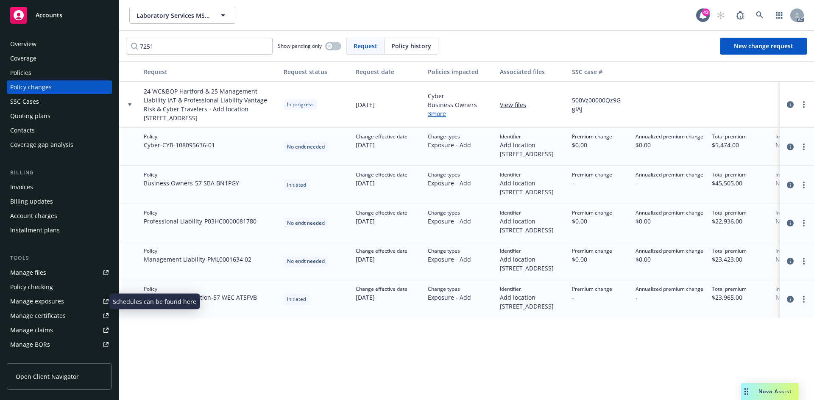
click at [67, 299] on link "Manage exposures" at bounding box center [59, 302] width 105 height 14
click at [70, 74] on div "Policies" at bounding box center [59, 73] width 98 height 14
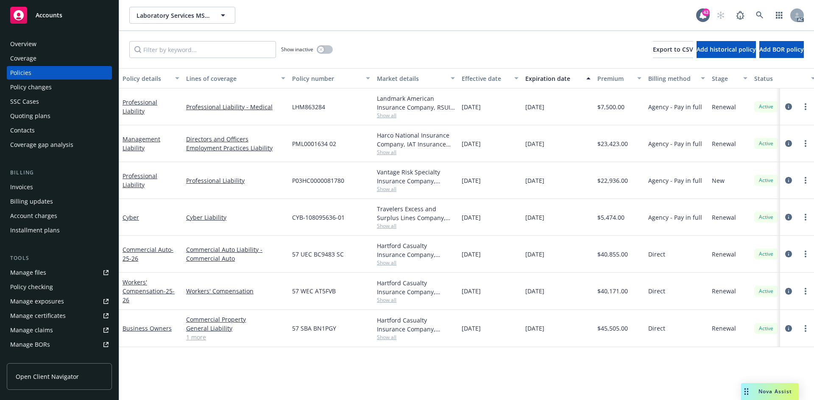
click at [381, 227] on span "Show all" at bounding box center [416, 225] width 78 height 7
click at [67, 88] on div "Policy changes" at bounding box center [59, 88] width 98 height 14
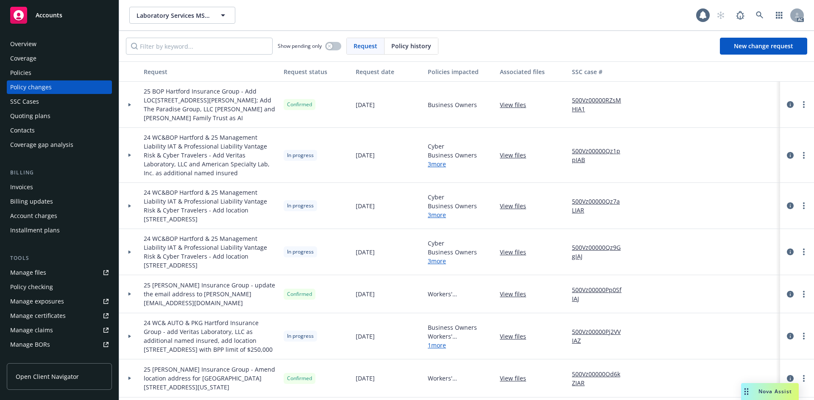
click at [83, 78] on div "Policies" at bounding box center [59, 73] width 98 height 14
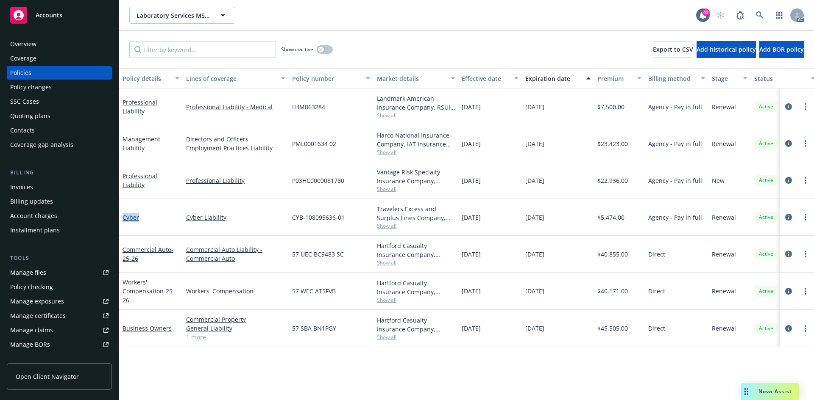
drag, startPoint x: 144, startPoint y: 218, endPoint x: 121, endPoint y: 217, distance: 22.9
click at [121, 217] on div "Cyber" at bounding box center [151, 217] width 64 height 37
copy link "Cyber"
click at [55, 91] on div "Policy changes" at bounding box center [59, 88] width 98 height 14
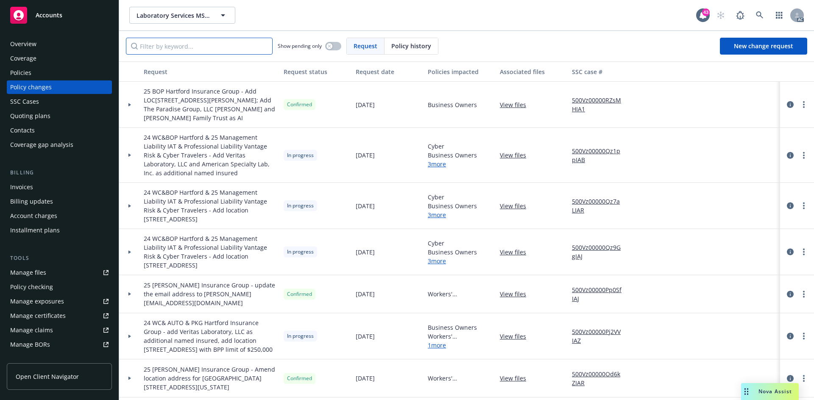
click at [214, 48] on input "Filter by keyword..." at bounding box center [199, 46] width 147 height 17
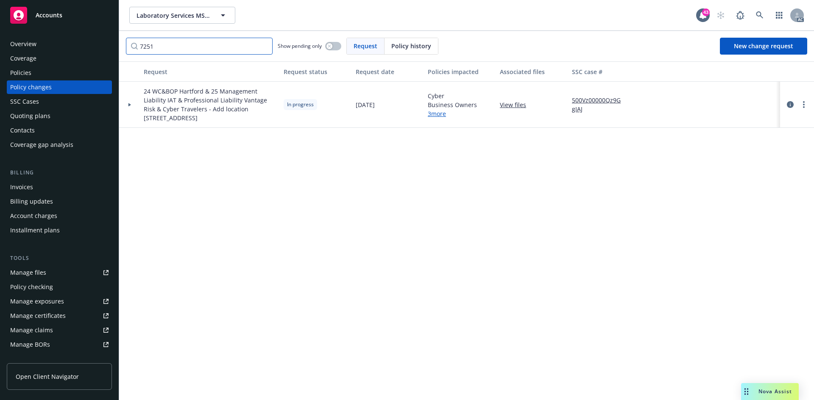
type input "7251"
click at [520, 105] on link "View files" at bounding box center [516, 104] width 33 height 9
click at [43, 71] on div "Policies" at bounding box center [59, 73] width 98 height 14
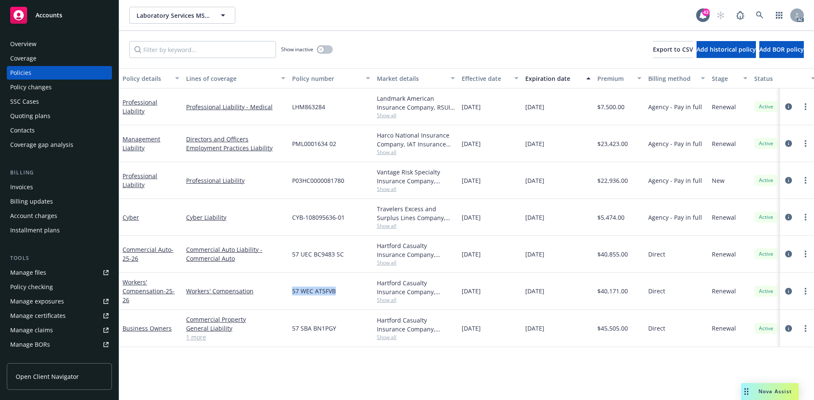
drag, startPoint x: 291, startPoint y: 295, endPoint x: 342, endPoint y: 295, distance: 50.4
click at [342, 295] on div "57 WEC AT5FVB" at bounding box center [331, 291] width 85 height 37
copy span "57 WEC AT5FVB"
click at [135, 289] on link "Workers' Compensation - 25-26" at bounding box center [148, 291] width 52 height 26
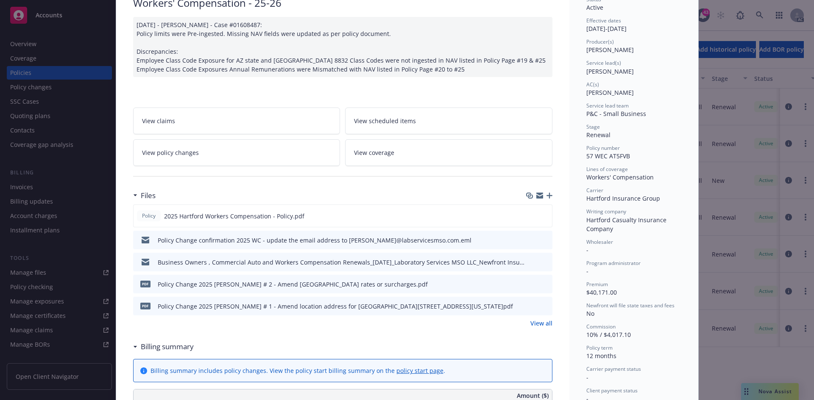
scroll to position [85, 0]
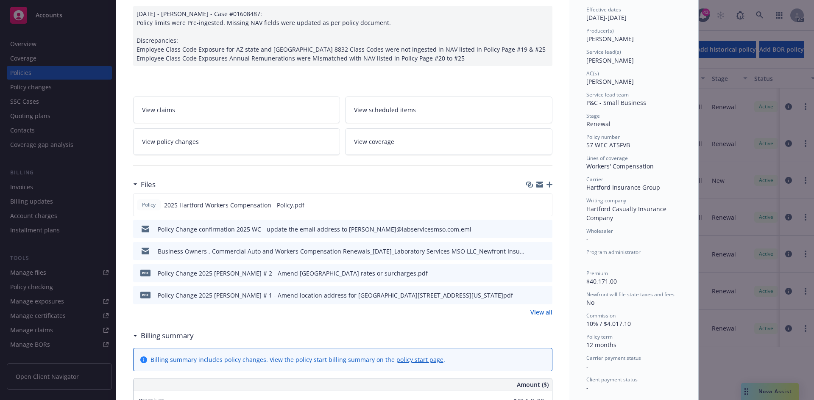
click at [221, 146] on link "View policy changes" at bounding box center [236, 141] width 207 height 27
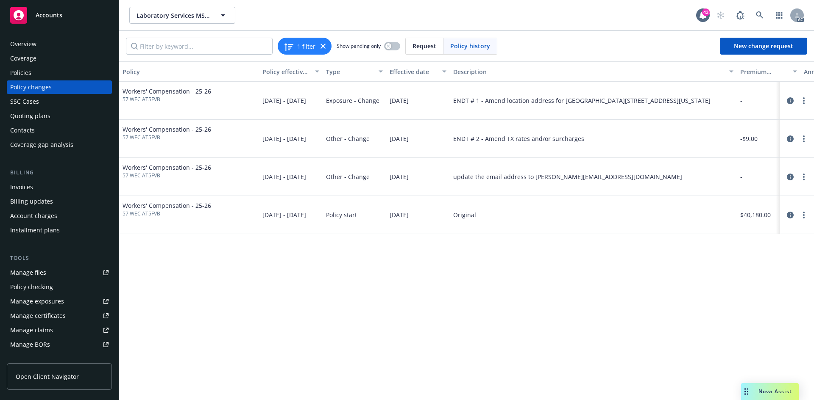
click at [54, 84] on div "Policy changes" at bounding box center [59, 88] width 98 height 14
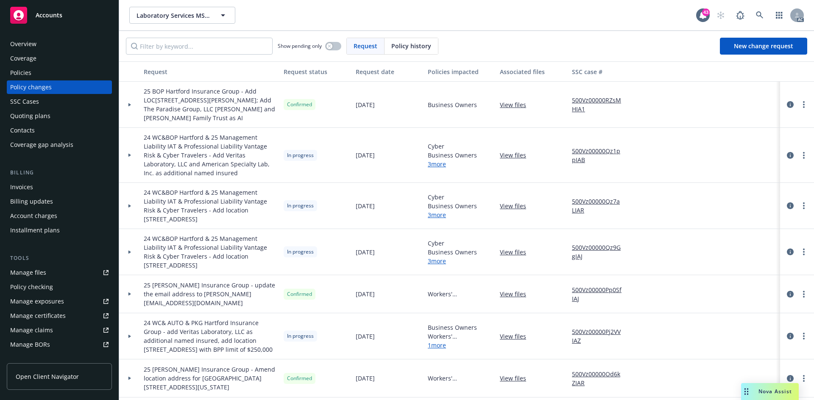
click at [40, 76] on div "Policies" at bounding box center [59, 73] width 98 height 14
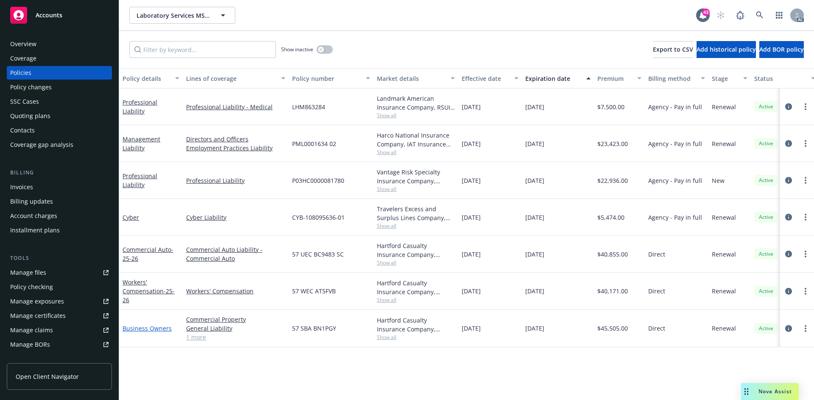
click at [153, 327] on link "Business Owners" at bounding box center [146, 329] width 49 height 8
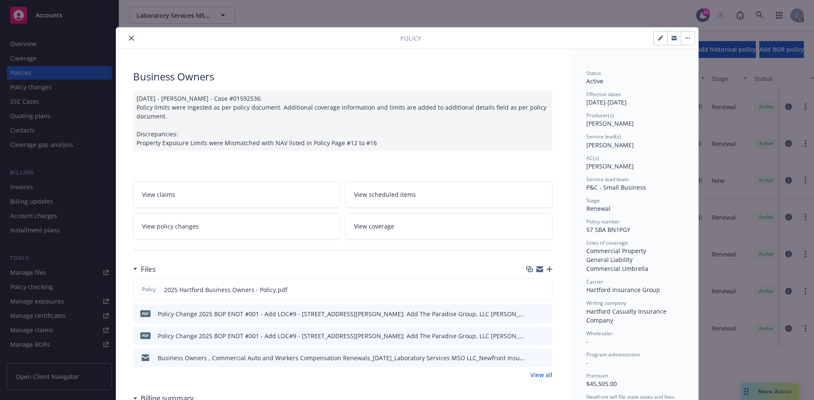
click at [126, 37] on button "close" at bounding box center [131, 38] width 10 height 10
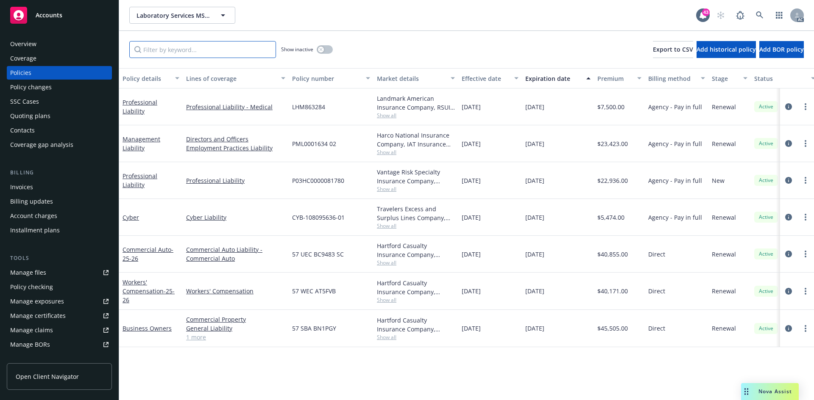
click at [175, 50] on input "Filter by keyword..." at bounding box center [202, 49] width 147 height 17
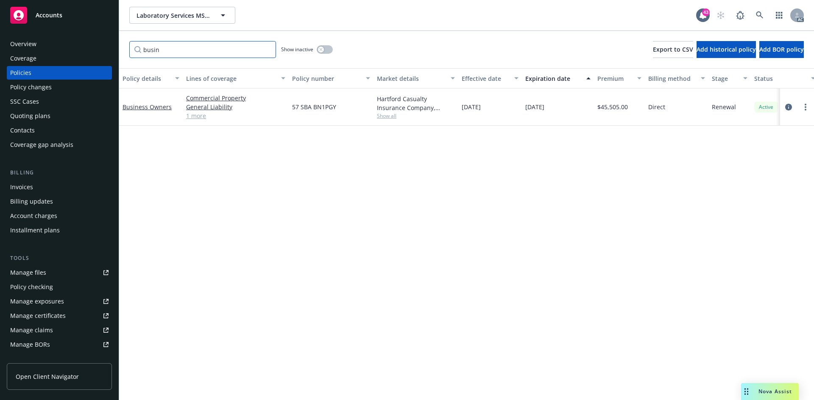
type input "busin"
click at [328, 50] on button "button" at bounding box center [325, 49] width 16 height 8
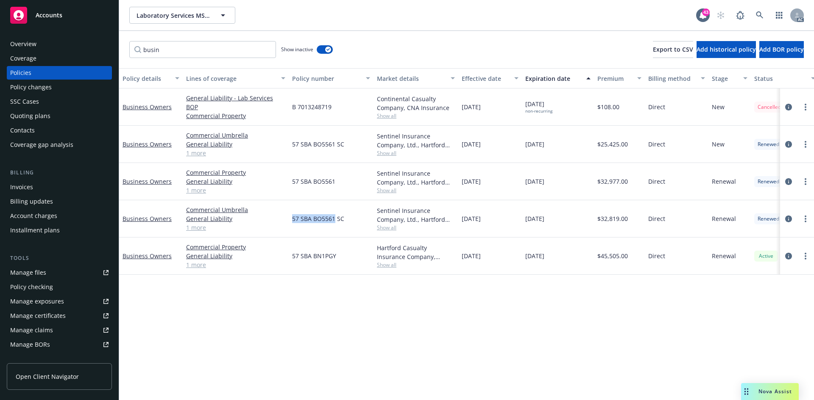
drag, startPoint x: 292, startPoint y: 221, endPoint x: 335, endPoint y: 221, distance: 42.8
click at [335, 221] on span "57 SBA BO5561 SC" at bounding box center [318, 218] width 52 height 9
copy span "57 SBA BO5561"
click at [159, 220] on link "Business Owners" at bounding box center [146, 219] width 49 height 8
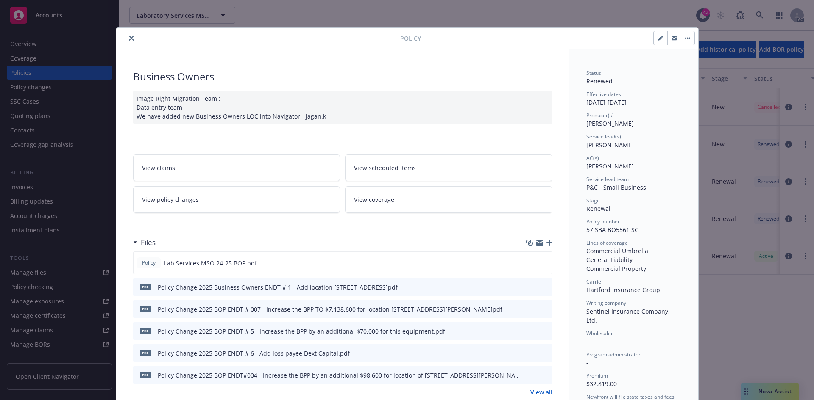
click at [251, 204] on link "View policy changes" at bounding box center [236, 199] width 207 height 27
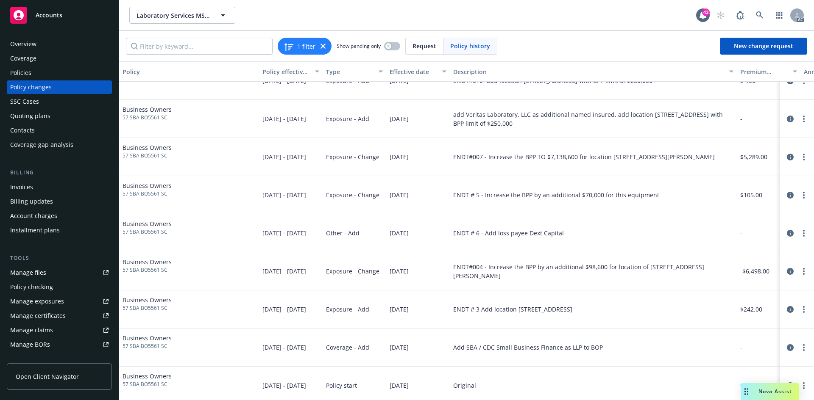
scroll to position [31, 0]
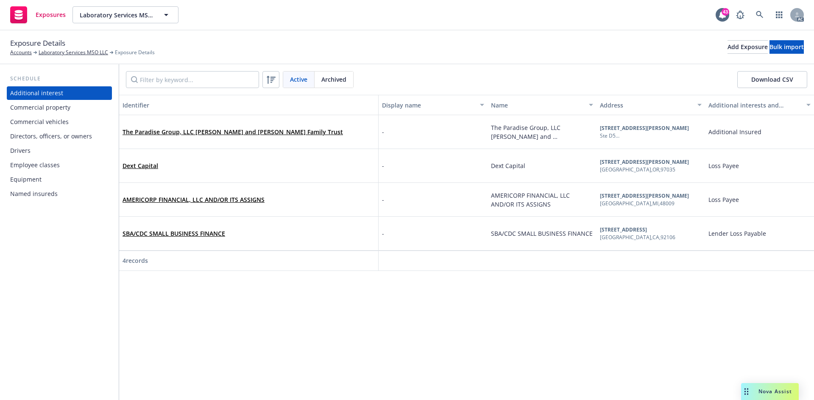
click at [85, 112] on div "Commercial property" at bounding box center [59, 108] width 98 height 14
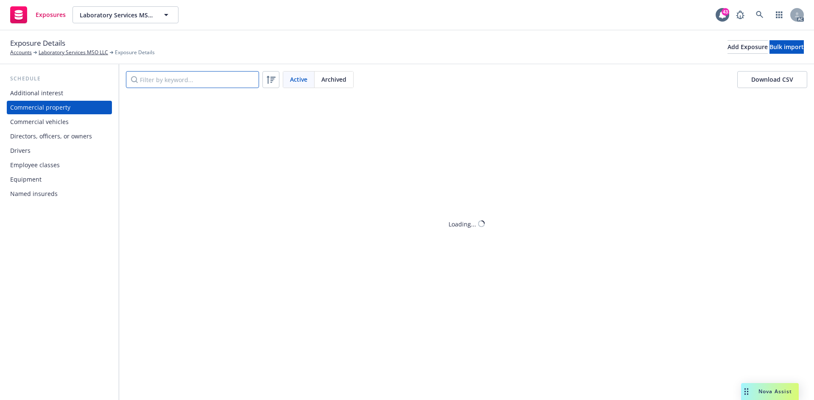
click at [188, 81] on input "Filter by keyword..." at bounding box center [192, 79] width 133 height 17
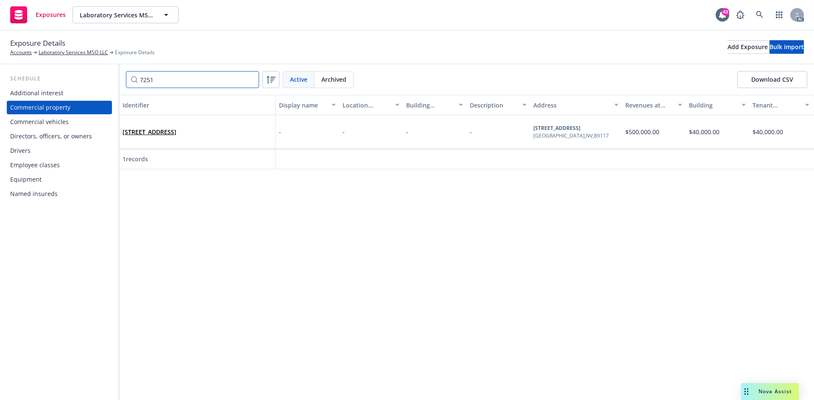
type input "7251"
click at [176, 128] on link "7251 W Charleston Blvd, Las Vegas, NV, 89117, USA" at bounding box center [149, 132] width 54 height 8
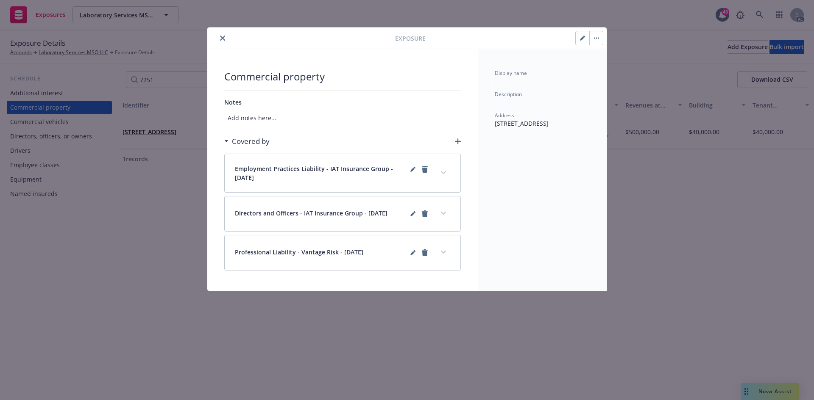
click at [460, 140] on icon "button" at bounding box center [458, 142] width 6 height 6
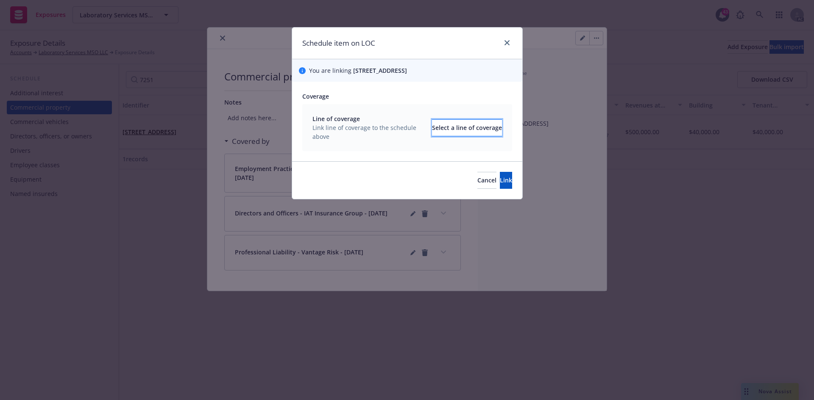
click at [438, 130] on div "Select a line of coverage" at bounding box center [467, 128] width 70 height 16
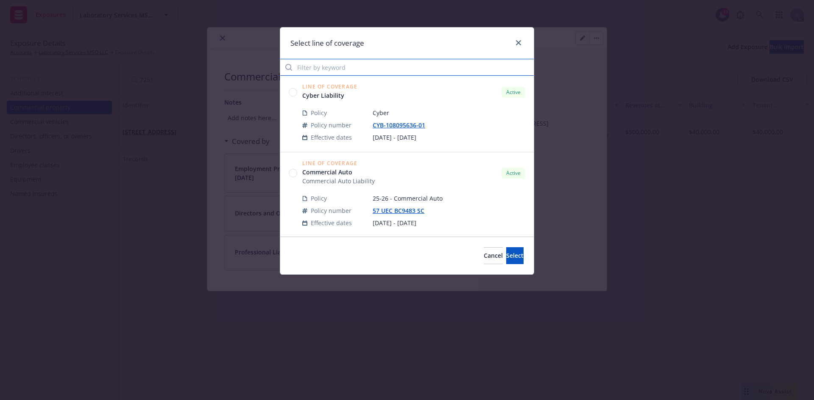
click at [391, 64] on input "Filter by keyword" at bounding box center [406, 67] width 253 height 17
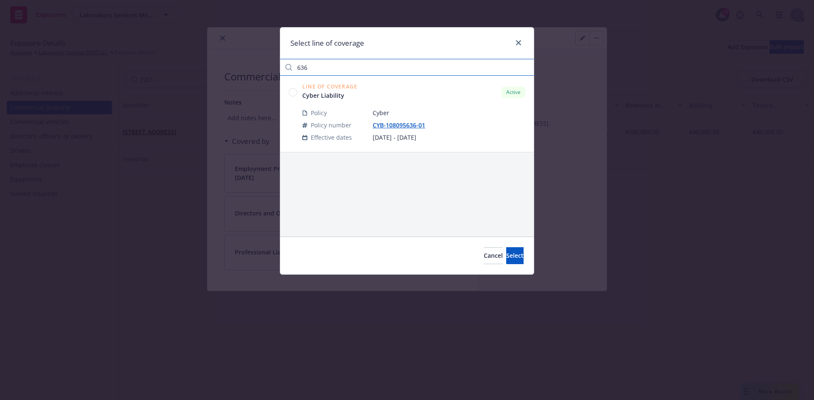
type input "636"
click at [295, 94] on circle at bounding box center [293, 92] width 8 height 8
click at [506, 254] on span "Select" at bounding box center [514, 256] width 17 height 8
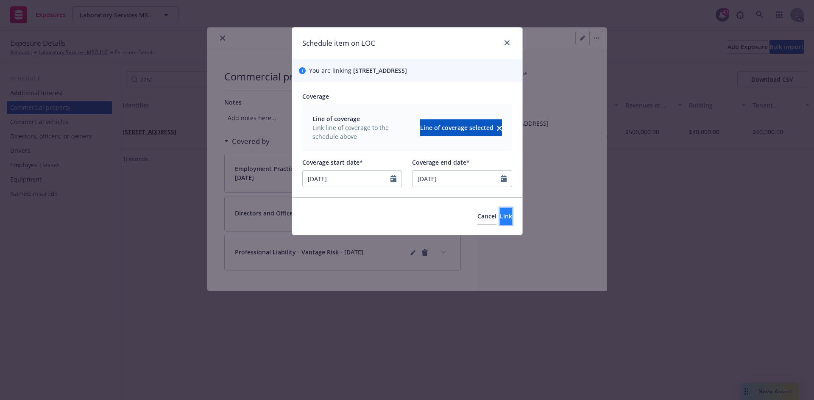
click at [500, 217] on span "Link" at bounding box center [506, 216] width 12 height 8
